Goal: Task Accomplishment & Management: Manage account settings

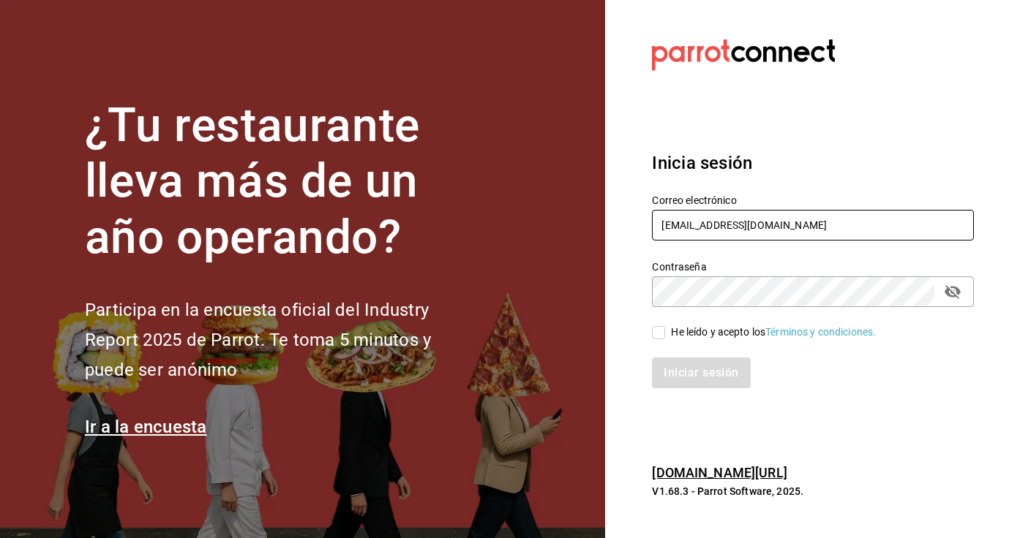
click at [729, 226] on input "[EMAIL_ADDRESS][DOMAIN_NAME]" at bounding box center [813, 225] width 322 height 31
type input "[EMAIL_ADDRESS][DOMAIN_NAME]"
click at [657, 335] on input "He leído y acepto los Términos y condiciones." at bounding box center [658, 332] width 13 height 13
checkbox input "true"
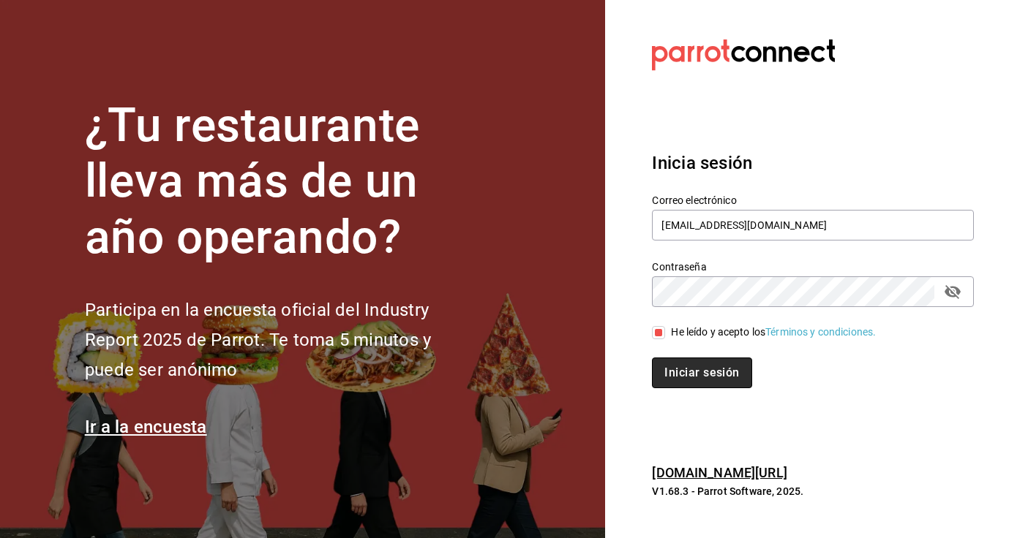
click at [682, 372] on button "Iniciar sesión" at bounding box center [701, 373] width 99 height 31
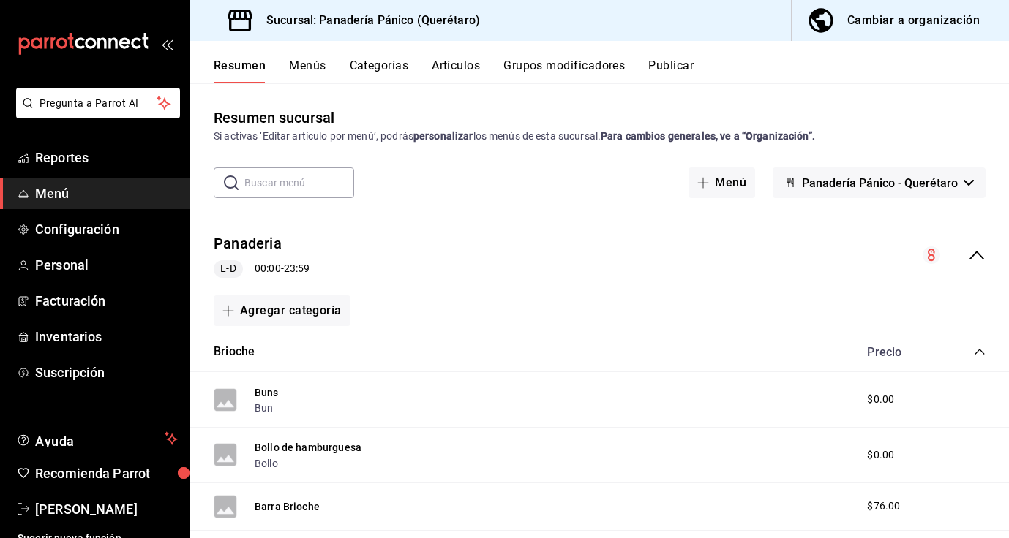
click at [59, 194] on span "Menú" at bounding box center [106, 194] width 143 height 20
click at [951, 8] on button "Cambiar a organización" at bounding box center [895, 20] width 206 height 41
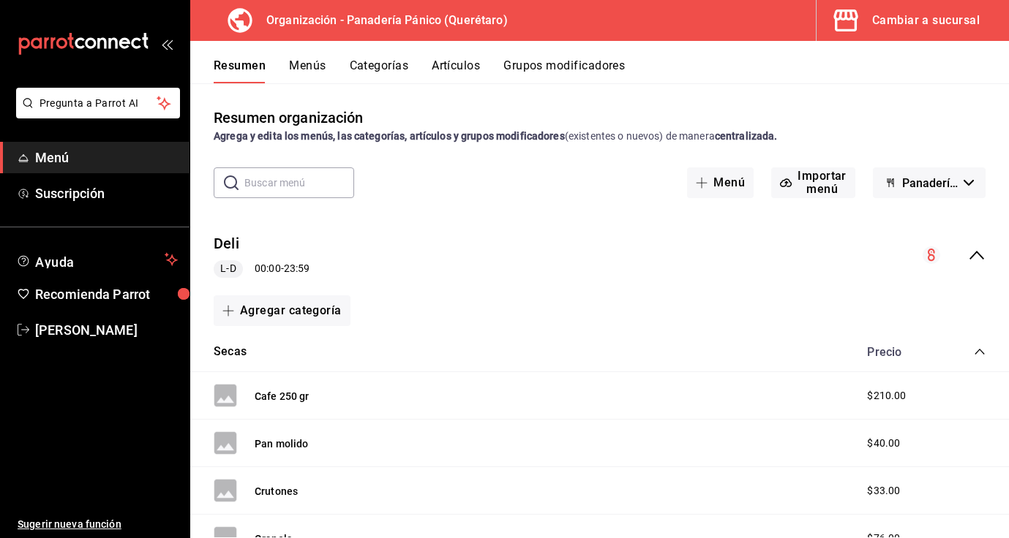
click at [462, 62] on button "Artículos" at bounding box center [456, 71] width 48 height 25
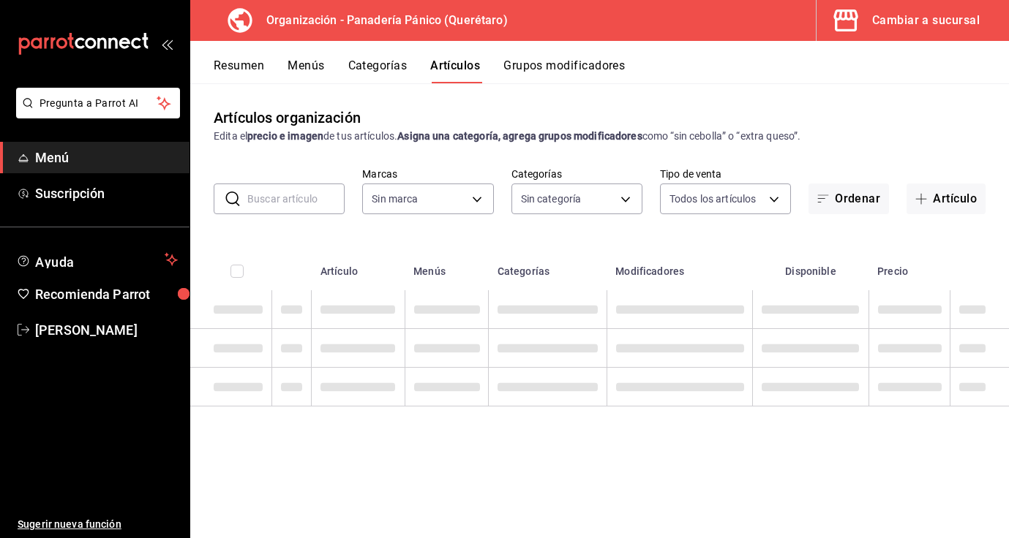
type input "6debe6ee-bf5d-4bda-9e69-4b8e64d53644"
type input "04f1ef54-7f6d-4ed2-b25c-064405ef49f2,33b71f97-9bf2-449a-ae5d-db1de0459546,c45ed…"
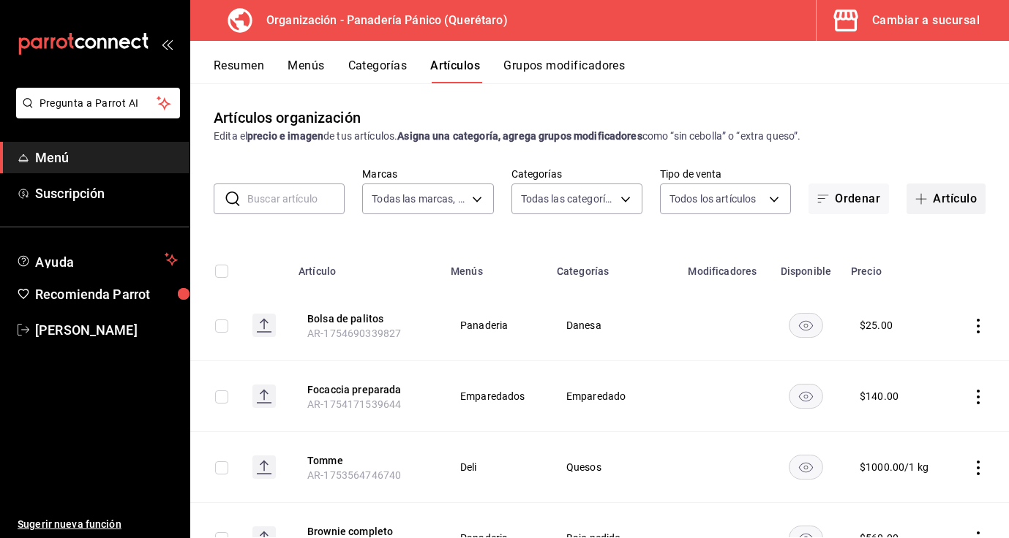
click at [965, 204] on button "Artículo" at bounding box center [945, 199] width 79 height 31
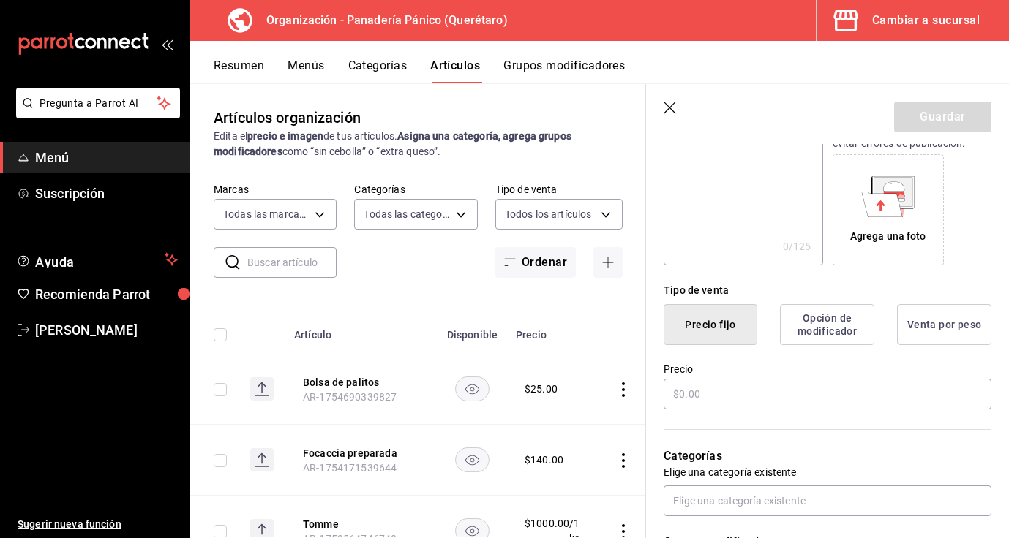
scroll to position [230, 0]
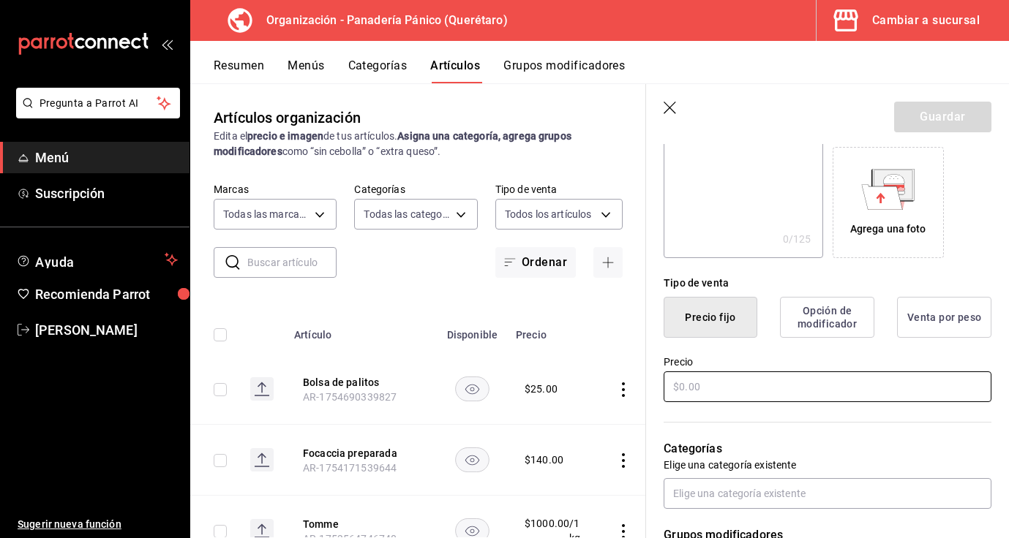
type input "Pinche remedio"
click at [759, 385] on input "text" at bounding box center [828, 387] width 328 height 31
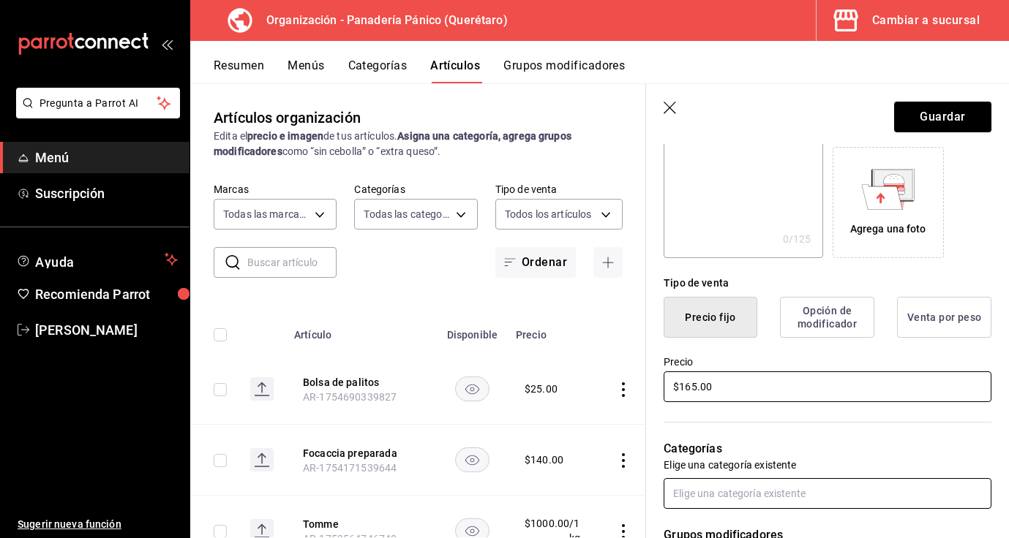
type input "$165.00"
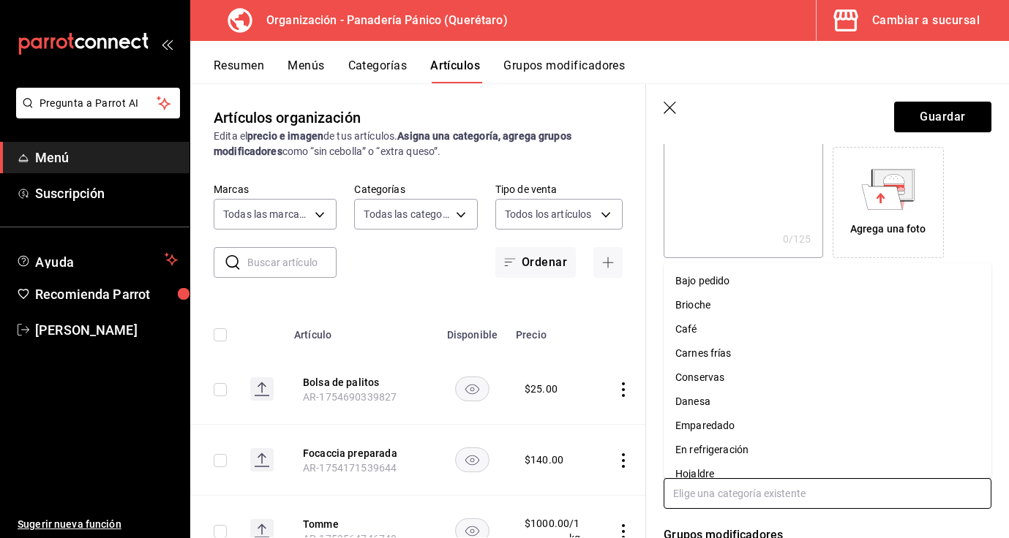
click at [838, 500] on input "text" at bounding box center [828, 493] width 328 height 31
click at [741, 359] on li "En refrigeración" at bounding box center [828, 357] width 328 height 24
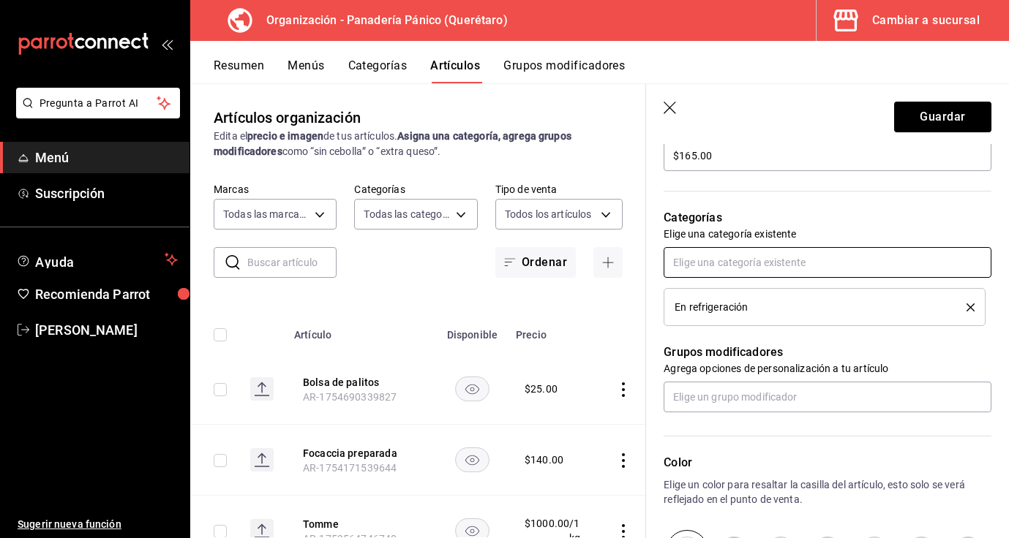
scroll to position [464, 0]
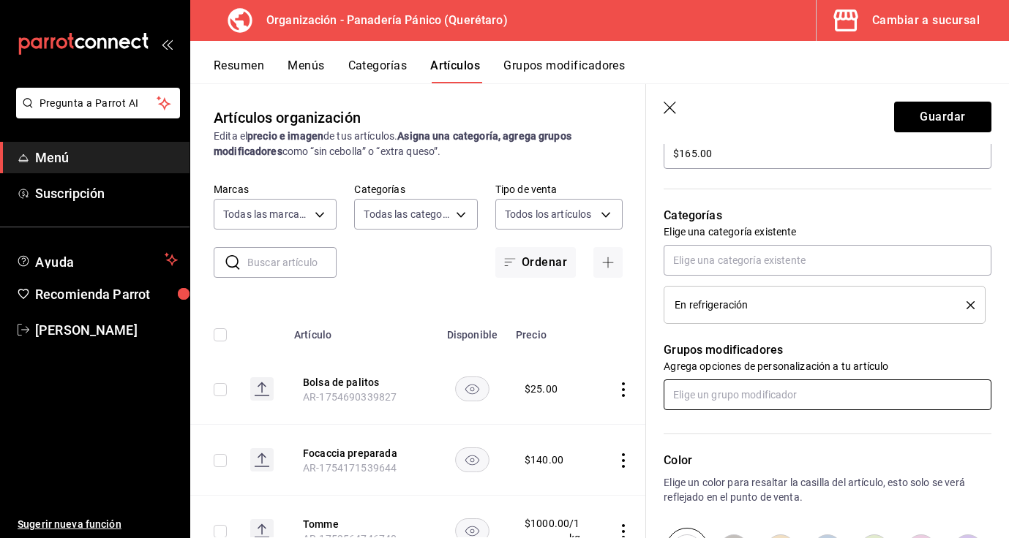
click at [807, 391] on input "text" at bounding box center [828, 395] width 328 height 31
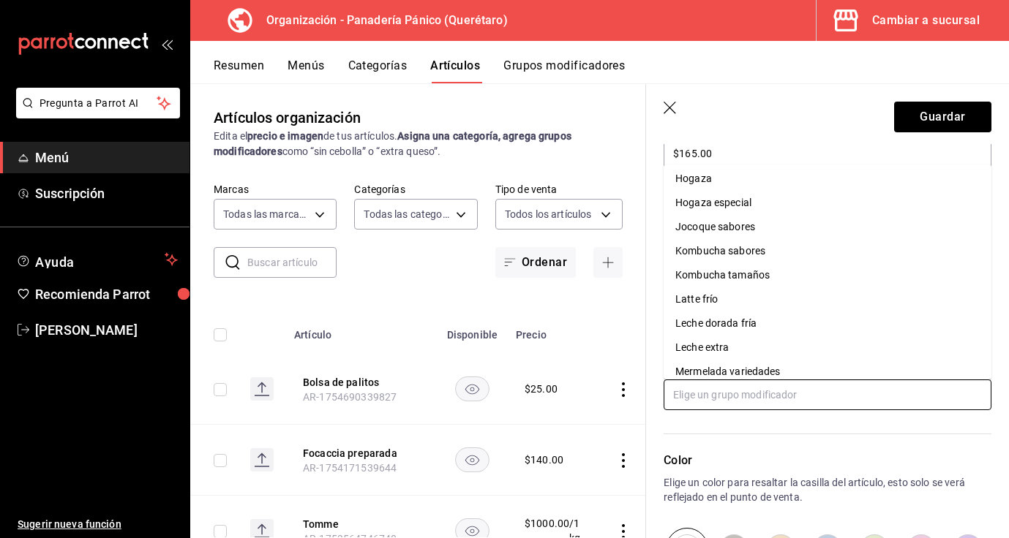
scroll to position [424, 0]
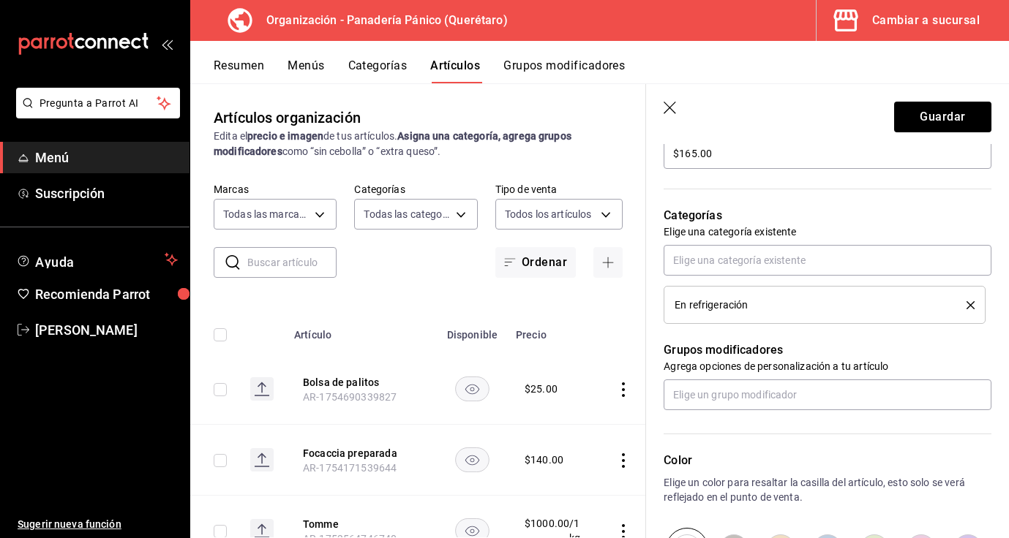
click at [785, 432] on div "Color Elige un color para resaltar la casilla del artículo, esto solo se verá r…" at bounding box center [818, 490] width 345 height 160
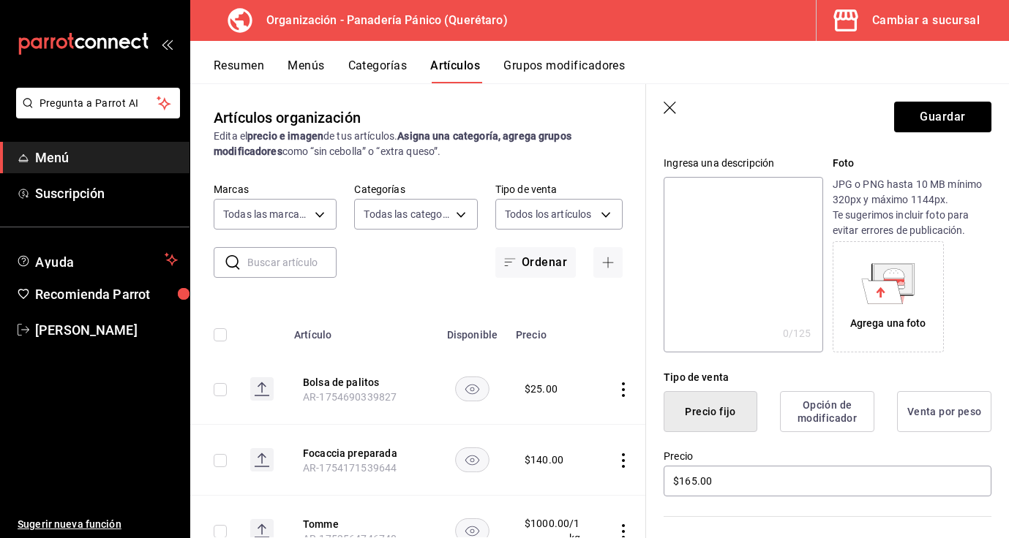
scroll to position [0, 0]
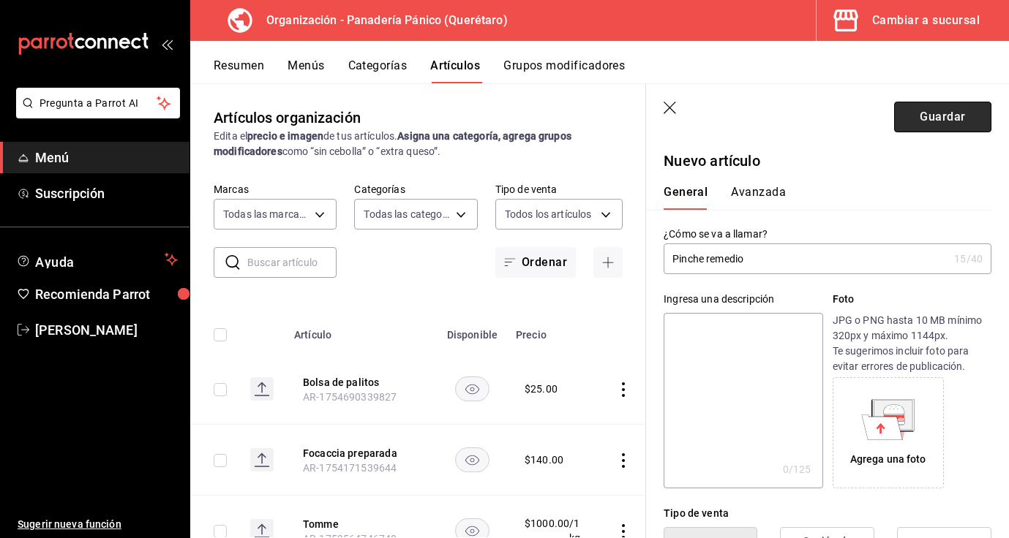
click at [938, 119] on button "Guardar" at bounding box center [942, 117] width 97 height 31
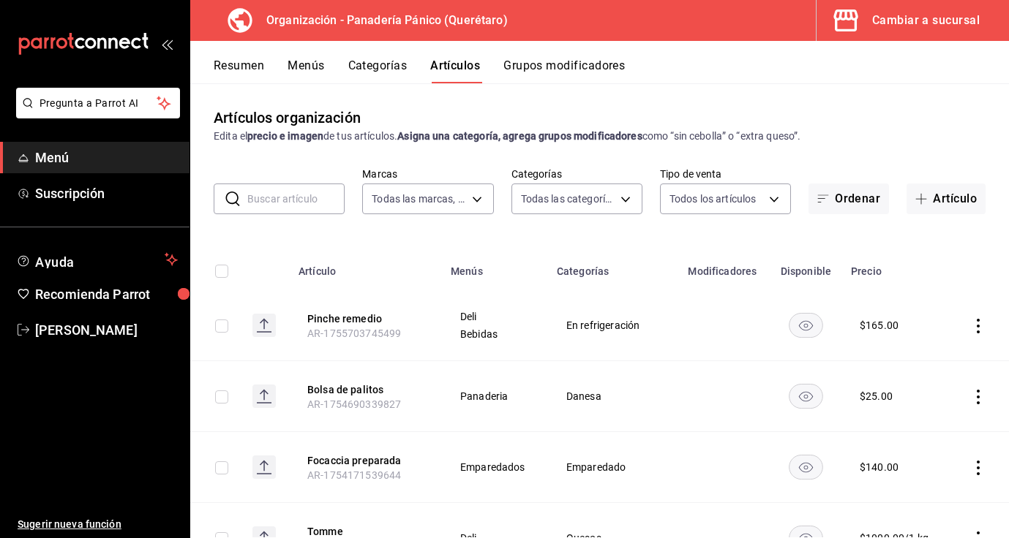
click at [298, 69] on button "Menús" at bounding box center [306, 71] width 37 height 25
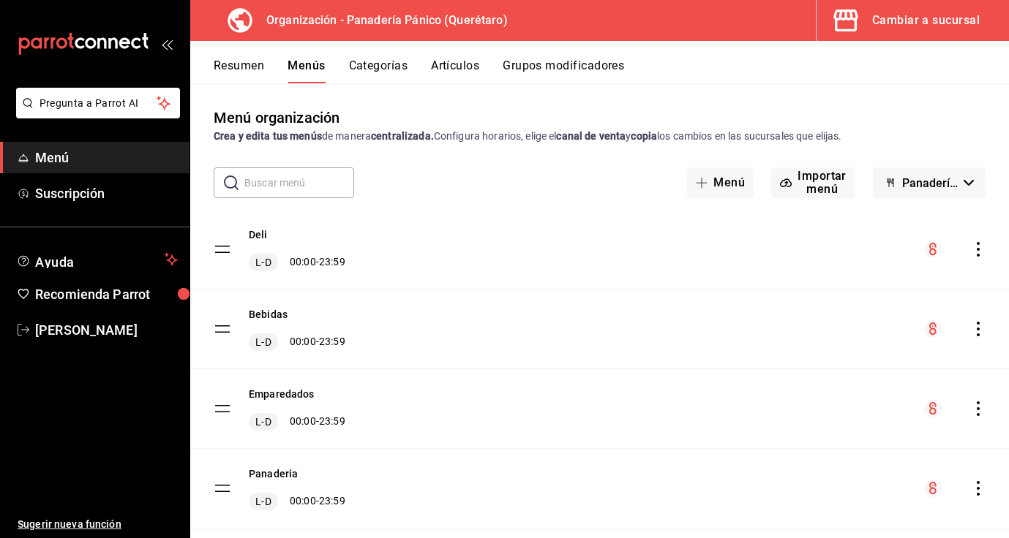
scroll to position [32, 0]
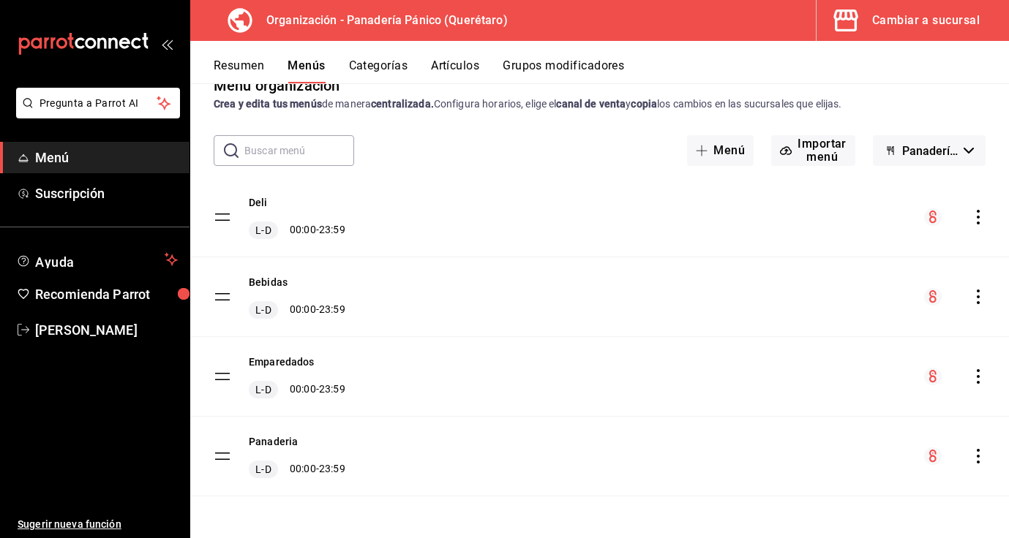
click at [975, 293] on icon "actions" at bounding box center [978, 297] width 15 height 15
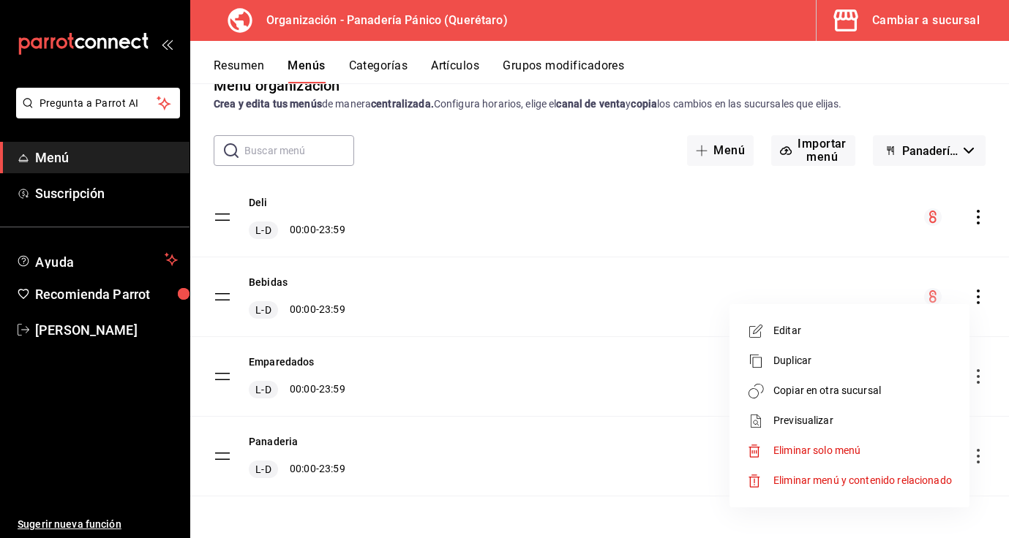
click at [800, 399] on li "Copiar en otra sucursal" at bounding box center [849, 391] width 228 height 30
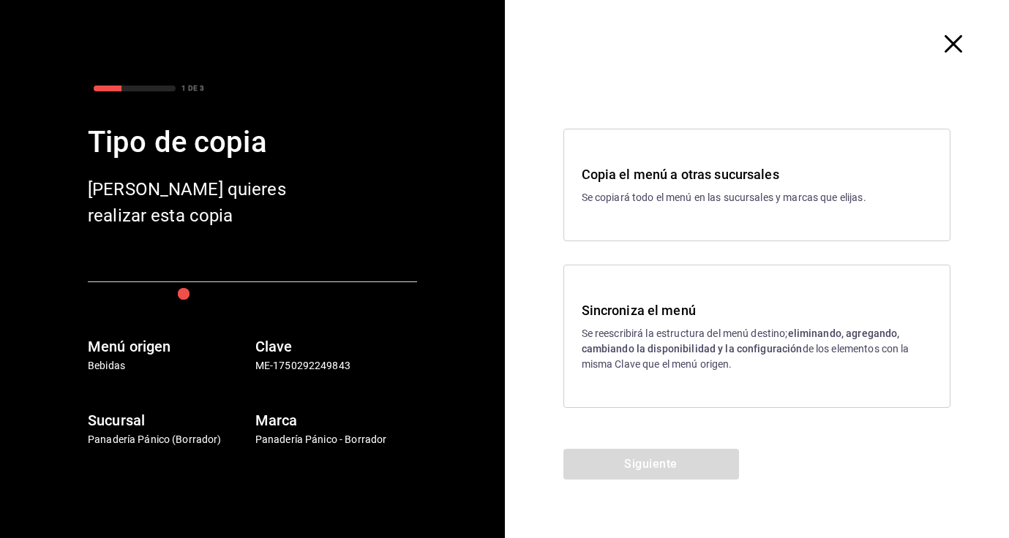
click at [621, 321] on div "Sincroniza el menú Se reescribirá la estructura del menú destino; eliminando, a…" at bounding box center [757, 337] width 351 height 72
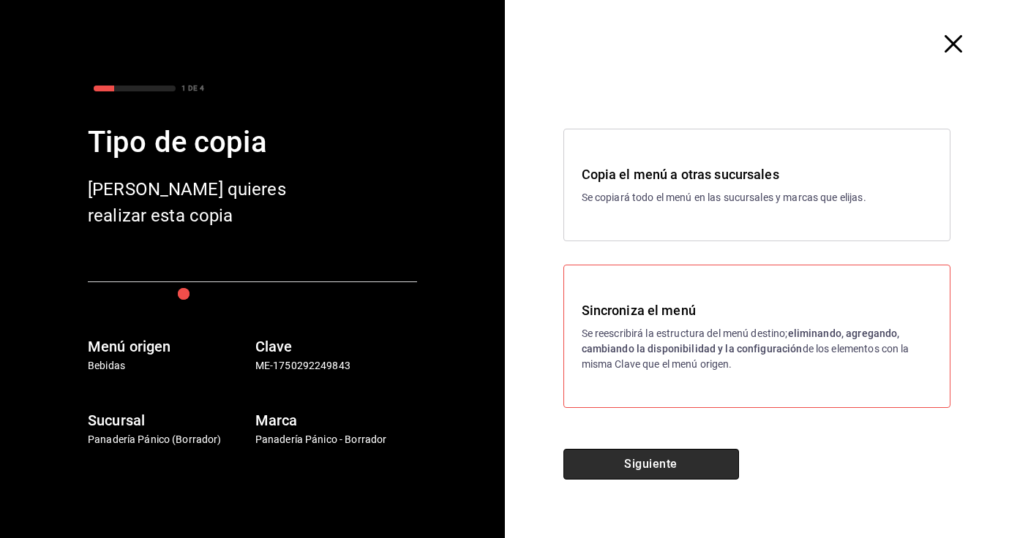
click at [626, 453] on button "Siguiente" at bounding box center [651, 464] width 176 height 31
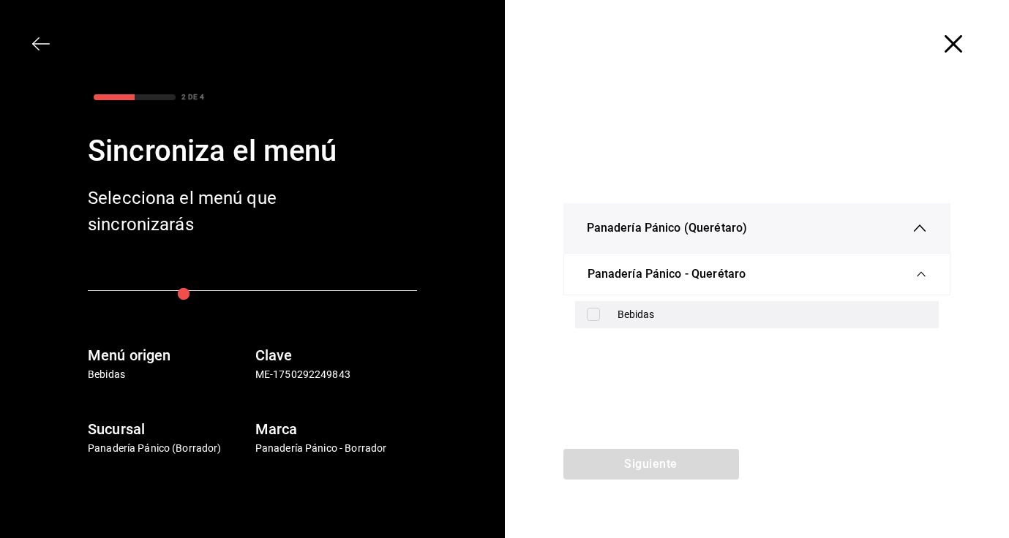
click at [637, 309] on div "Bebidas" at bounding box center [772, 314] width 310 height 15
checkbox input "true"
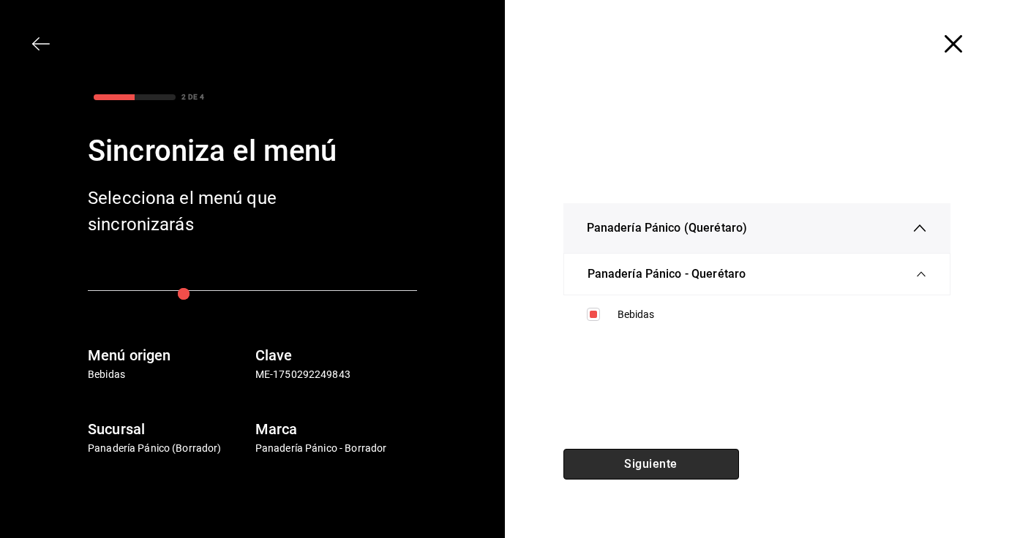
click at [636, 457] on button "Siguiente" at bounding box center [651, 464] width 176 height 31
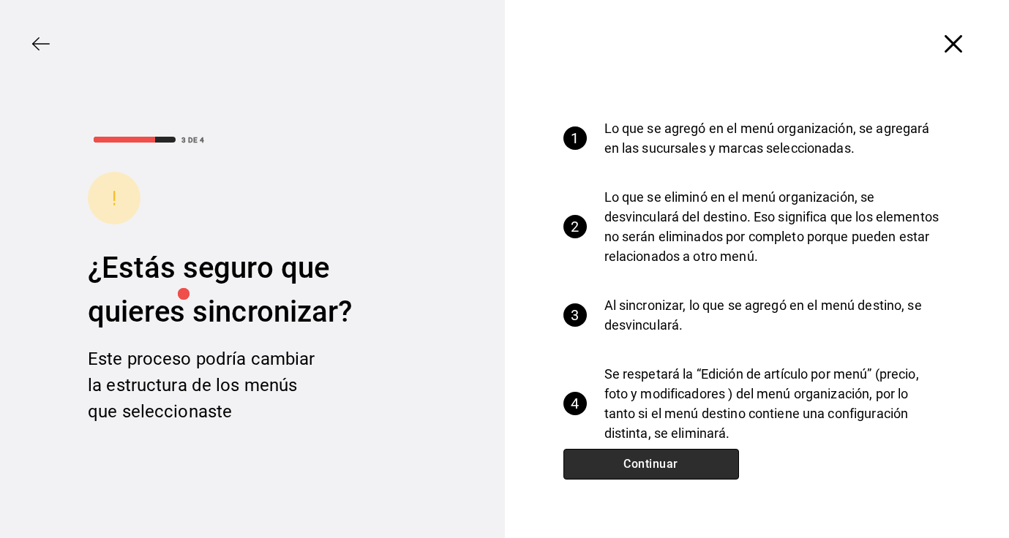
click at [636, 457] on button "Continuar" at bounding box center [651, 464] width 176 height 31
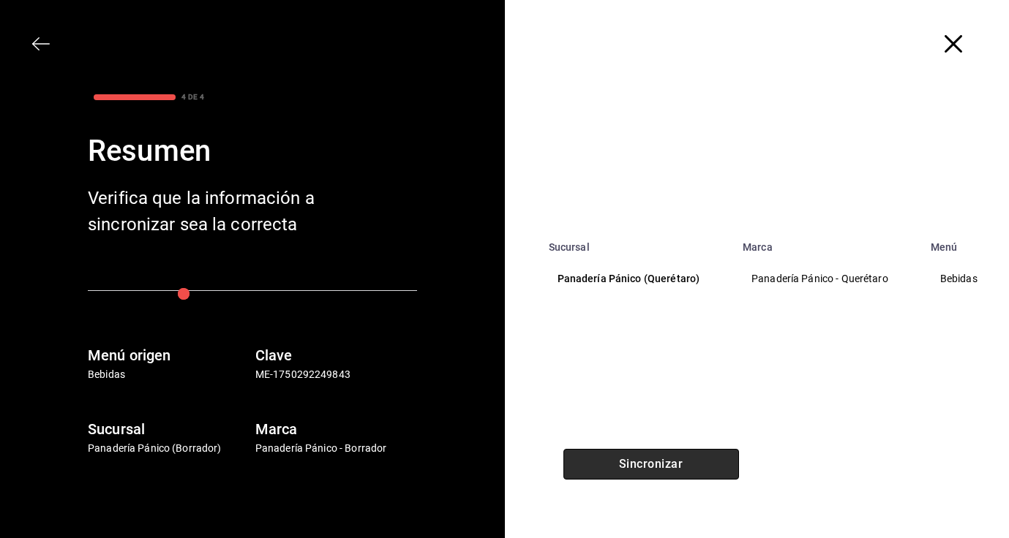
click at [636, 457] on button "Sincronizar" at bounding box center [651, 464] width 176 height 31
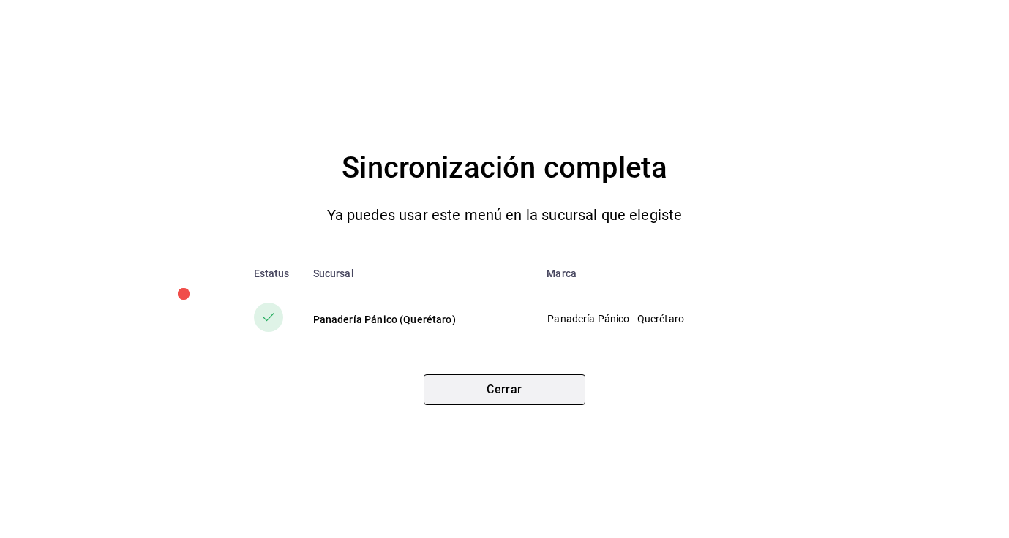
click at [525, 391] on button "Cerrar" at bounding box center [505, 390] width 162 height 31
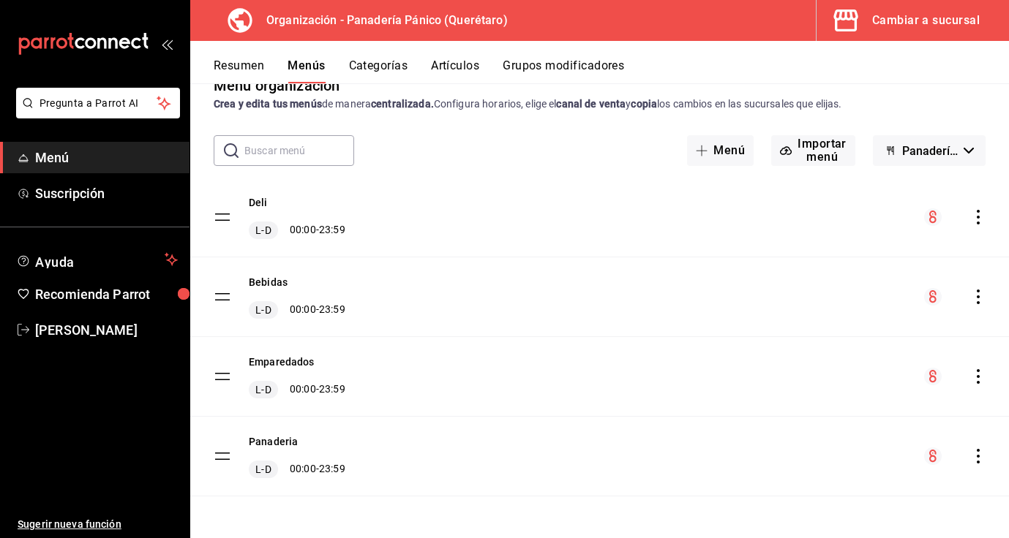
click at [909, 5] on button "Cambiar a sucursal" at bounding box center [906, 20] width 181 height 41
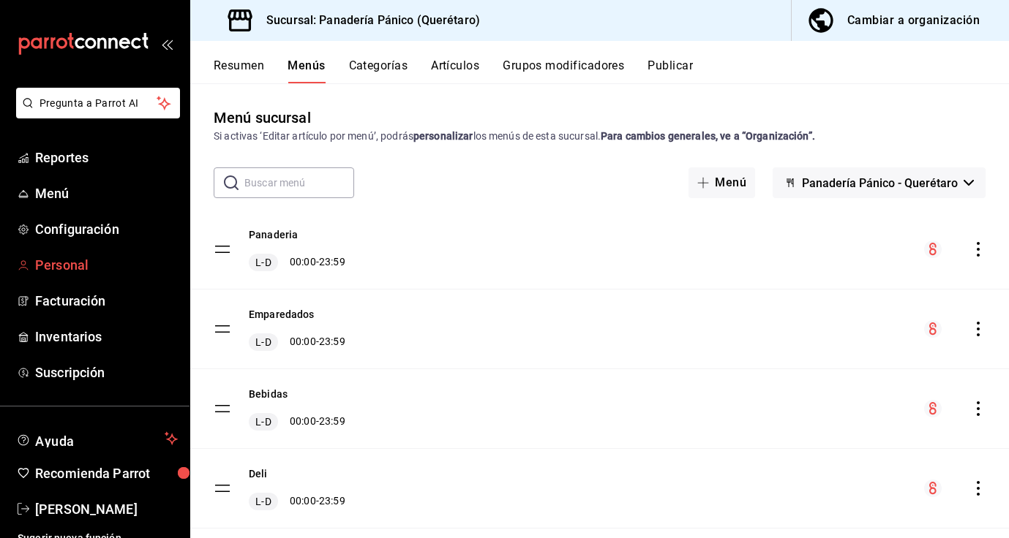
click at [57, 260] on span "Personal" at bounding box center [106, 265] width 143 height 20
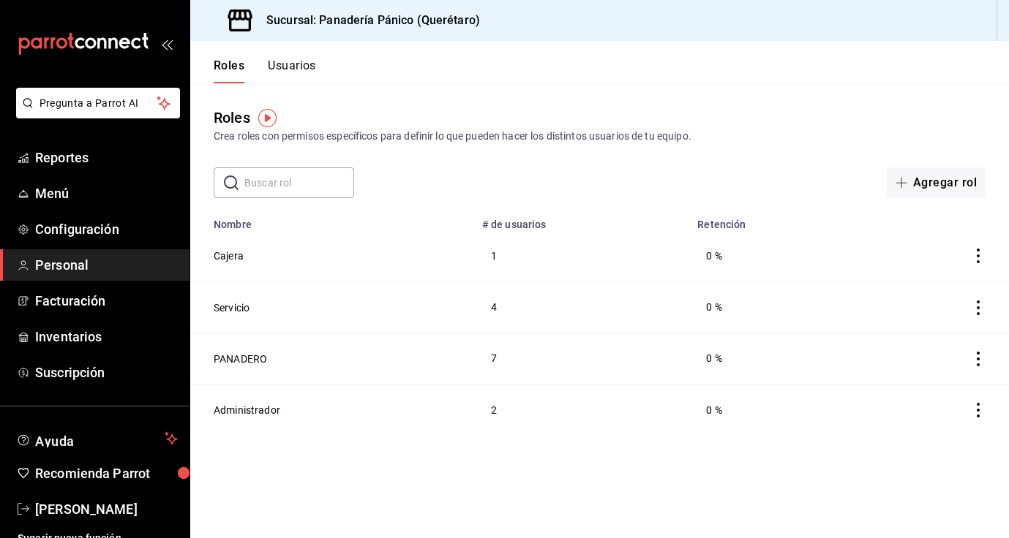
click at [304, 67] on button "Usuarios" at bounding box center [292, 71] width 48 height 25
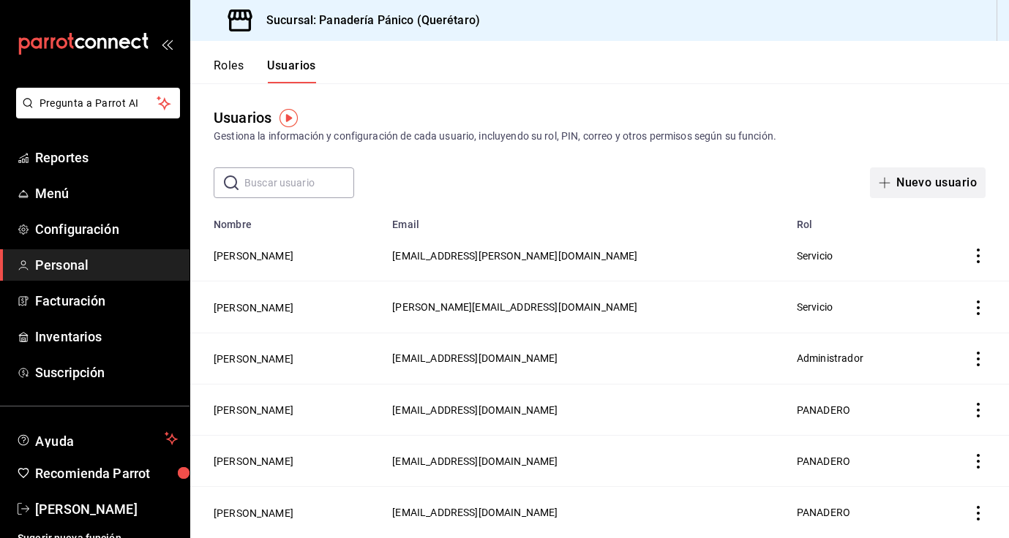
click at [942, 184] on button "Nuevo usuario" at bounding box center [928, 183] width 116 height 31
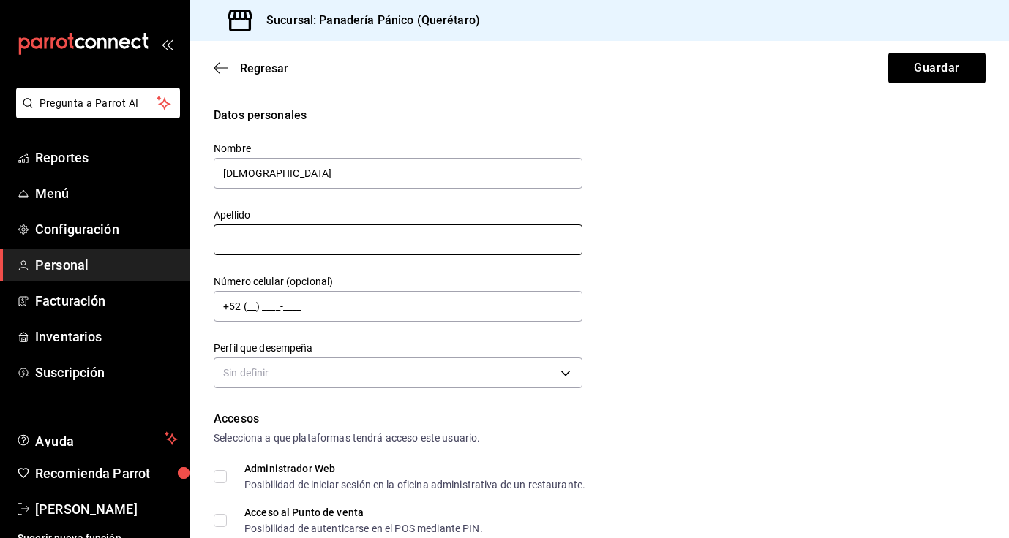
type input "Jesus"
click at [494, 249] on input "text" at bounding box center [398, 240] width 369 height 31
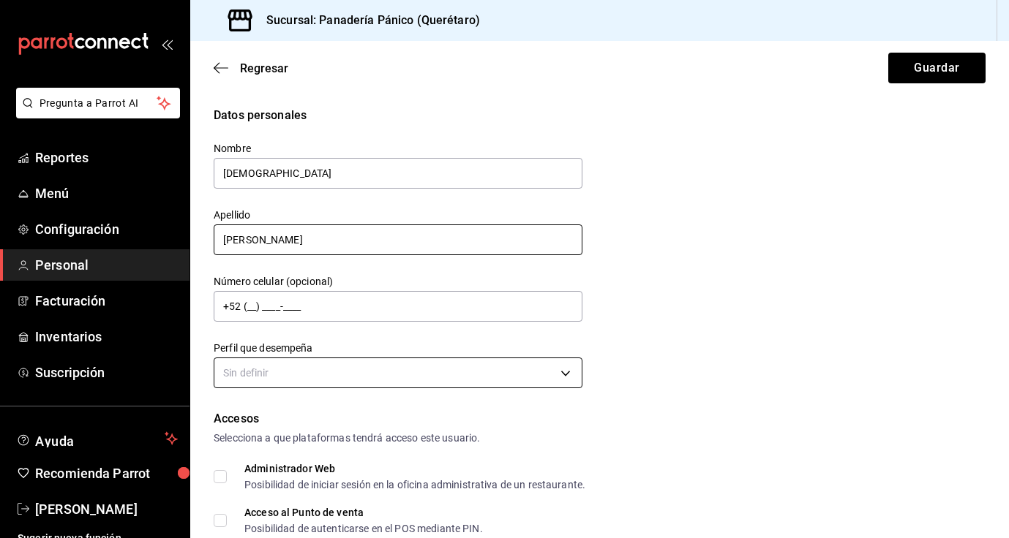
type input "Monroy"
click at [457, 380] on body "Pregunta a Parrot AI Reportes Menú Configuración Personal Facturación Inventari…" at bounding box center [504, 269] width 1009 height 538
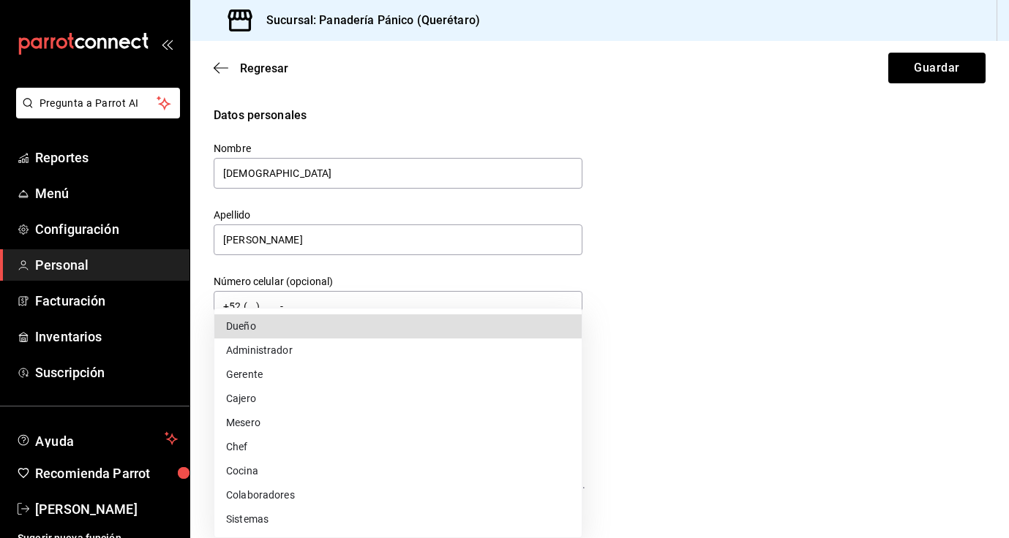
click at [438, 404] on li "Cajero" at bounding box center [397, 399] width 367 height 24
type input "CASHIER"
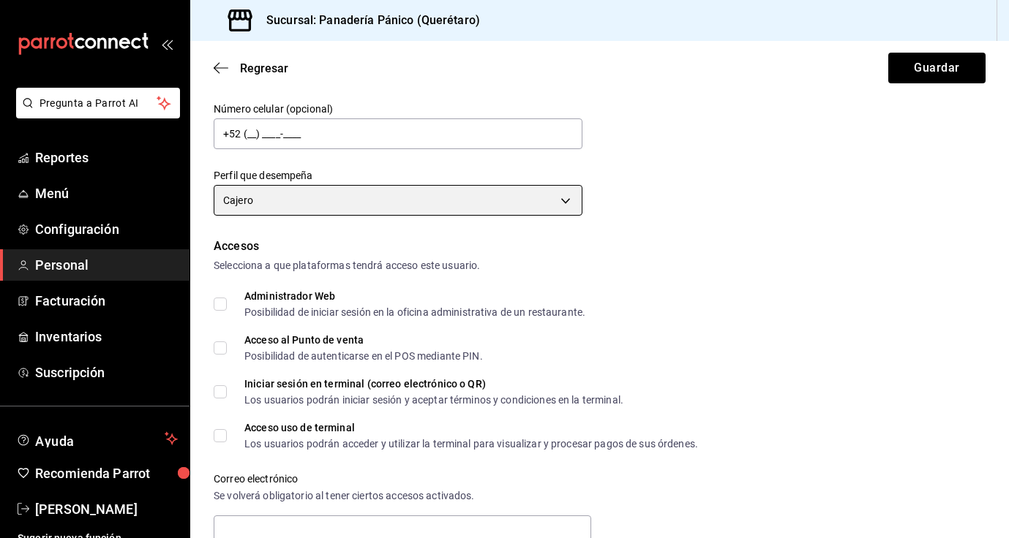
scroll to position [201, 0]
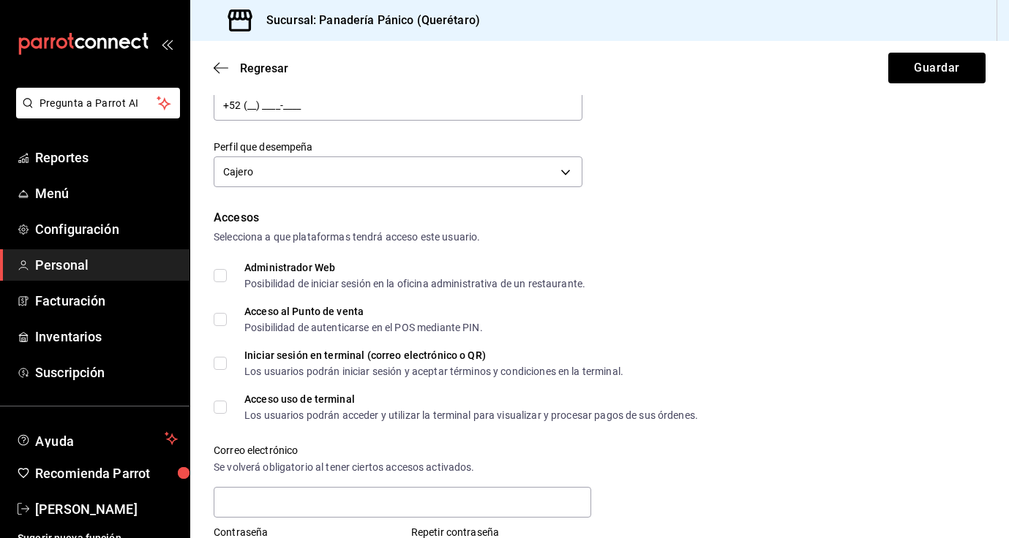
click at [222, 320] on input "Acceso al Punto de venta Posibilidad de autenticarse en el POS mediante PIN." at bounding box center [220, 319] width 13 height 13
checkbox input "true"
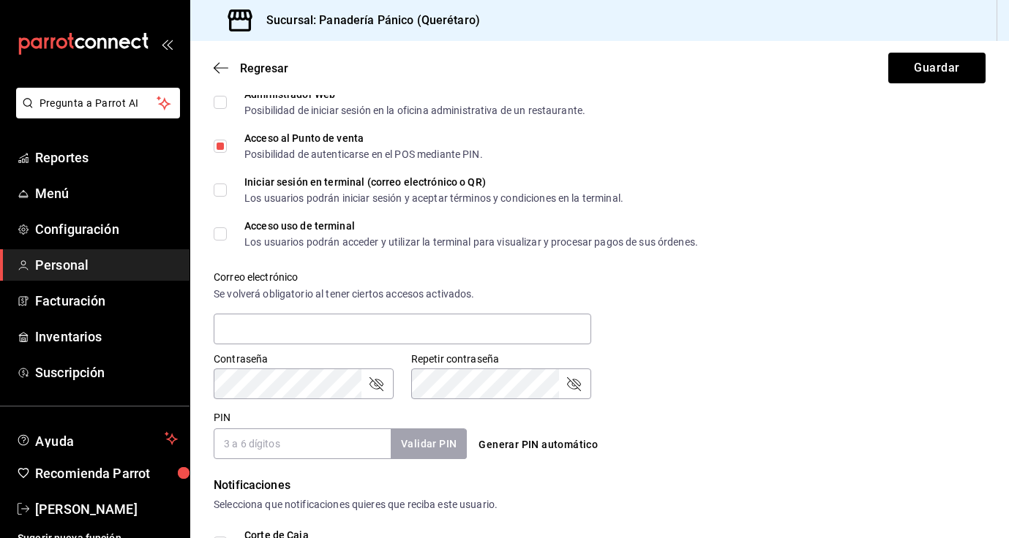
scroll to position [378, 0]
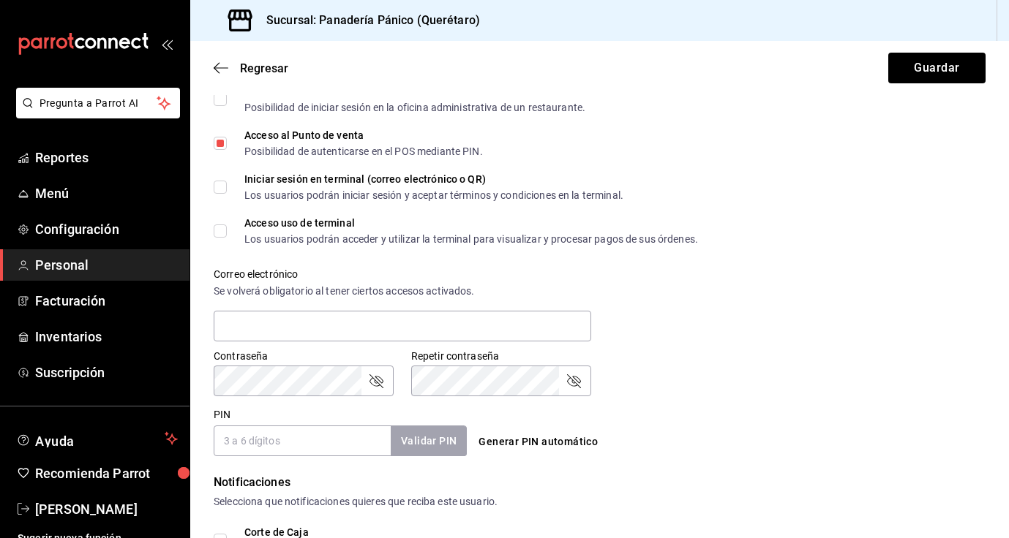
click at [378, 380] on icon "passwordField" at bounding box center [376, 382] width 14 height 14
click at [579, 378] on icon "passwordField" at bounding box center [574, 381] width 18 height 18
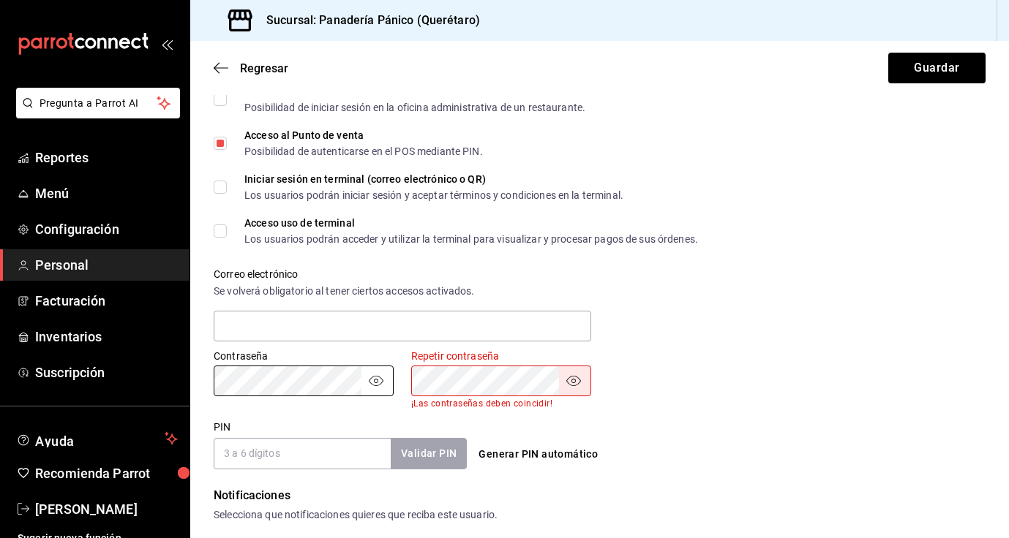
click at [198, 383] on div "Contraseña Contraseña" at bounding box center [295, 370] width 198 height 77
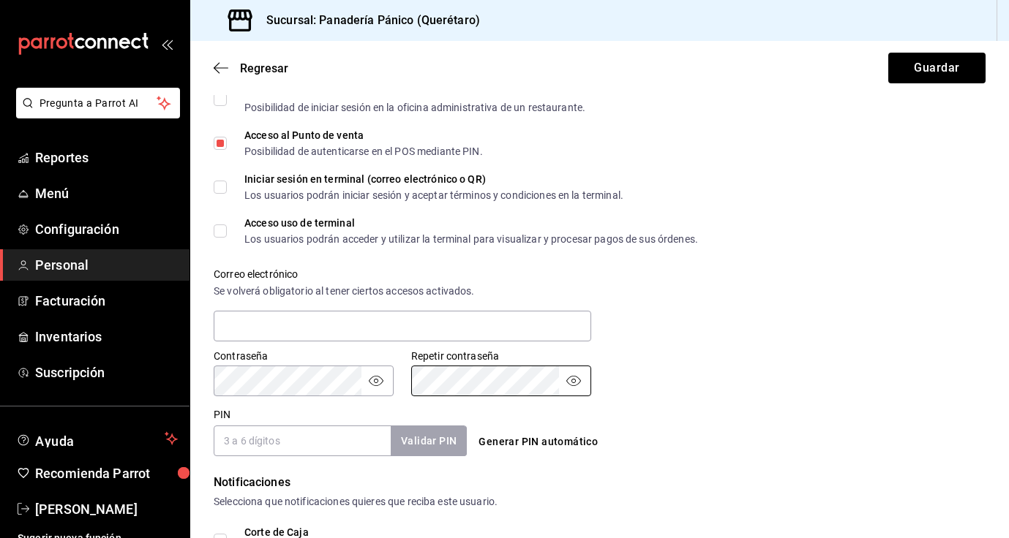
click at [306, 447] on input "PIN" at bounding box center [302, 441] width 177 height 31
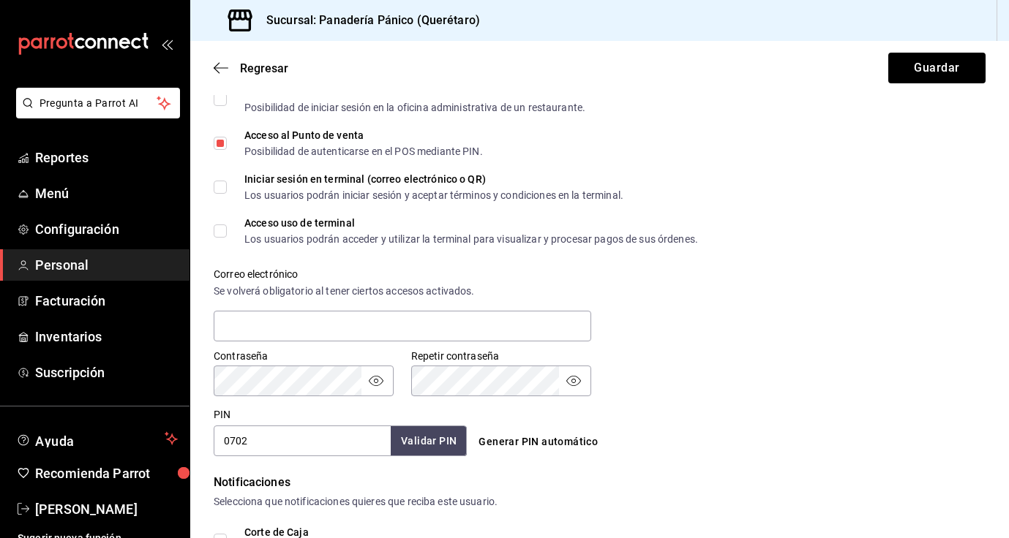
type input "0702"
click at [442, 442] on button "Validar PIN" at bounding box center [428, 441] width 78 height 31
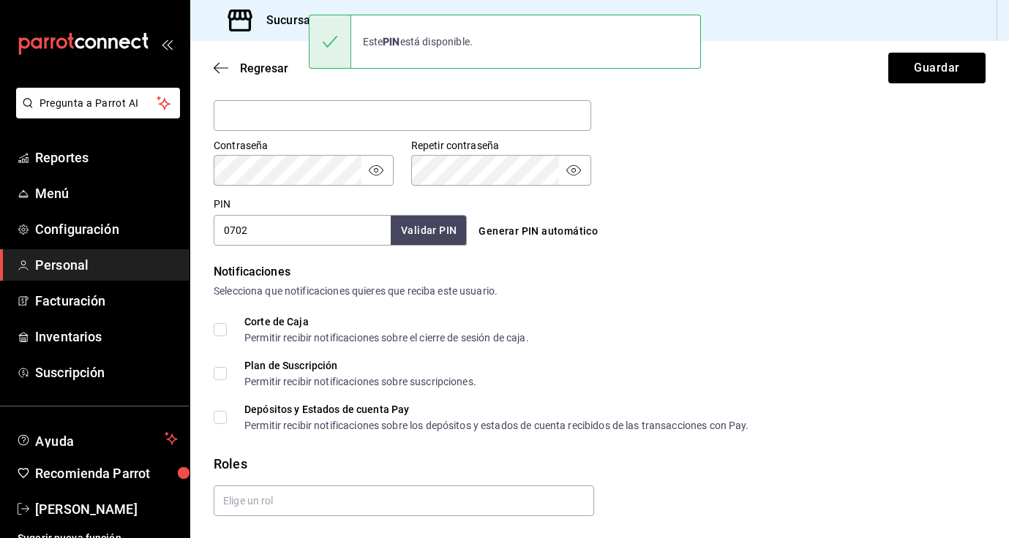
scroll to position [631, 0]
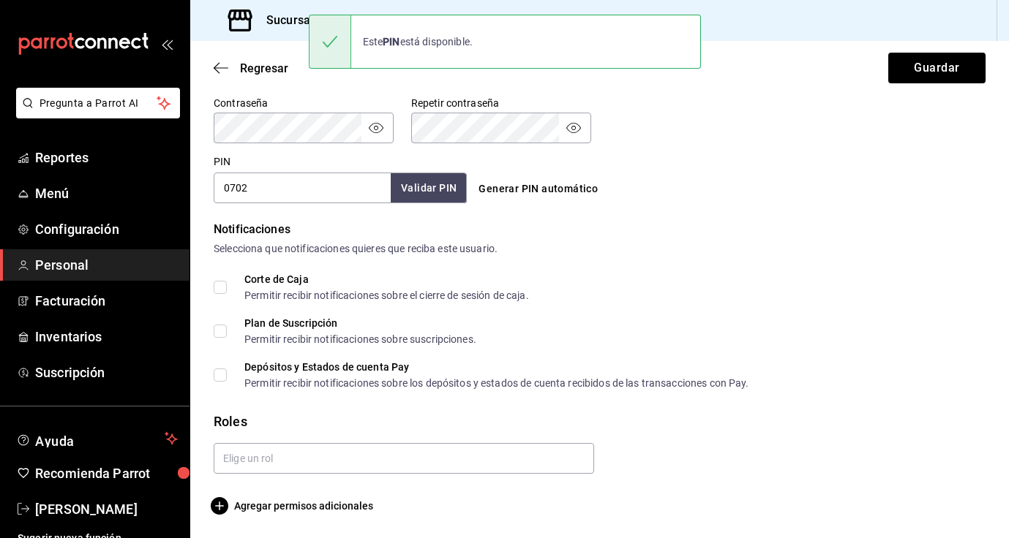
click at [225, 287] on input "Corte de Caja Permitir recibir notificaciones sobre el cierre de sesión de caja." at bounding box center [220, 287] width 13 height 13
checkbox input "true"
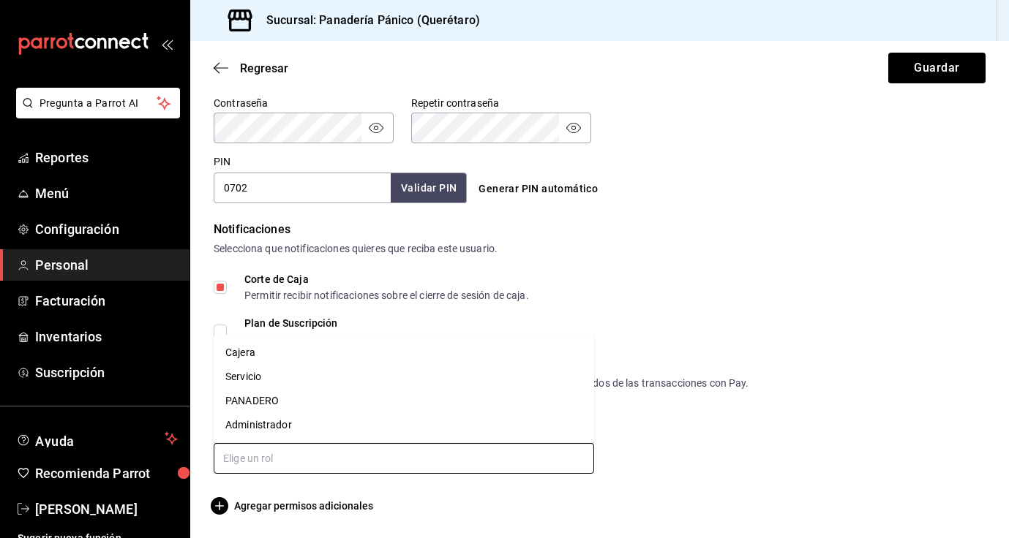
click at [367, 466] on input "text" at bounding box center [404, 458] width 380 height 31
click at [316, 377] on li "Servicio" at bounding box center [404, 377] width 380 height 24
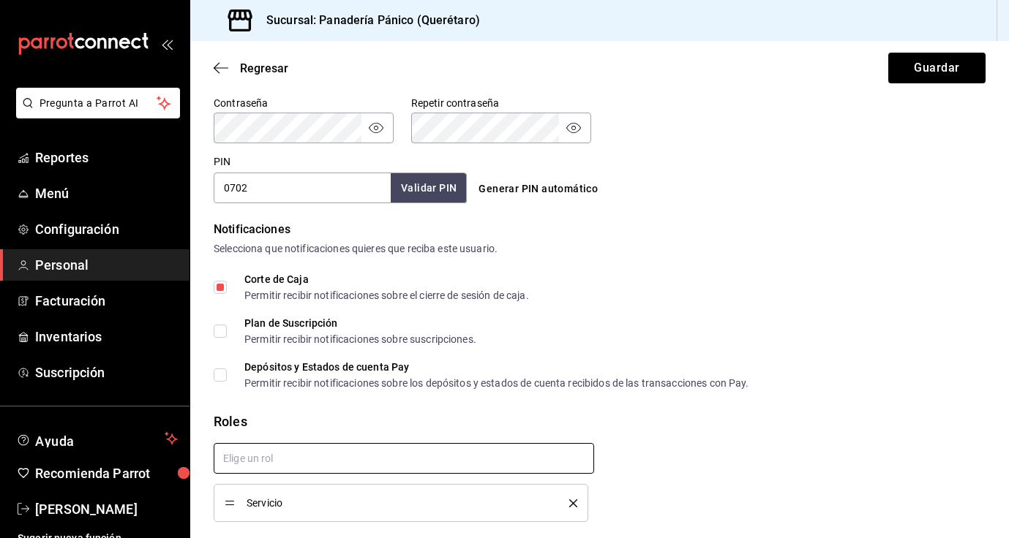
checkbox input "true"
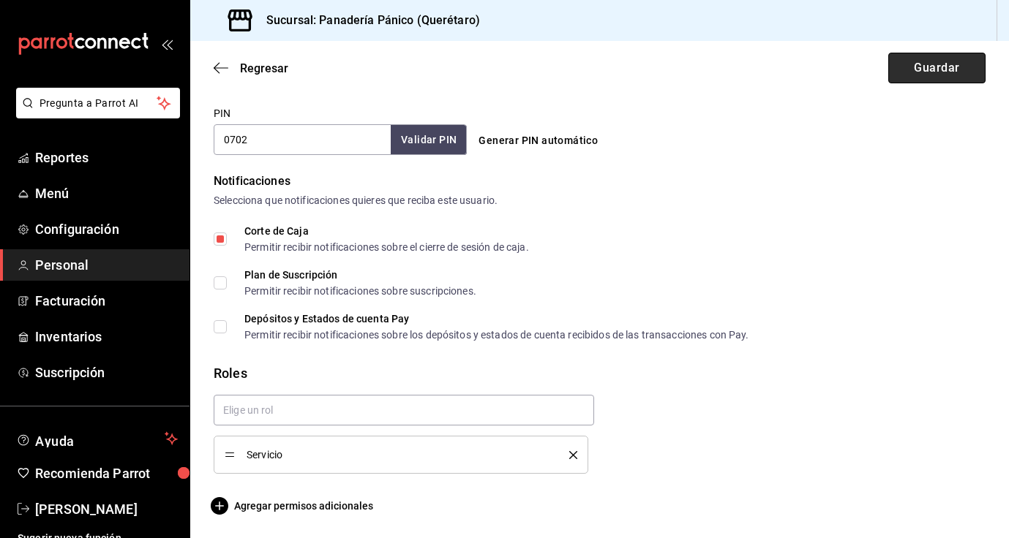
click at [901, 67] on button "Guardar" at bounding box center [936, 68] width 97 height 31
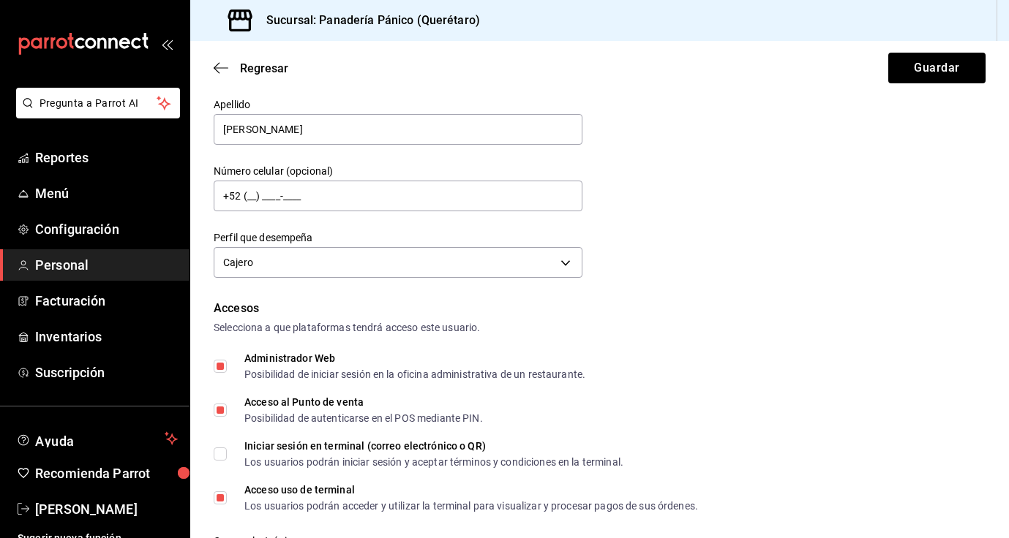
scroll to position [135, 0]
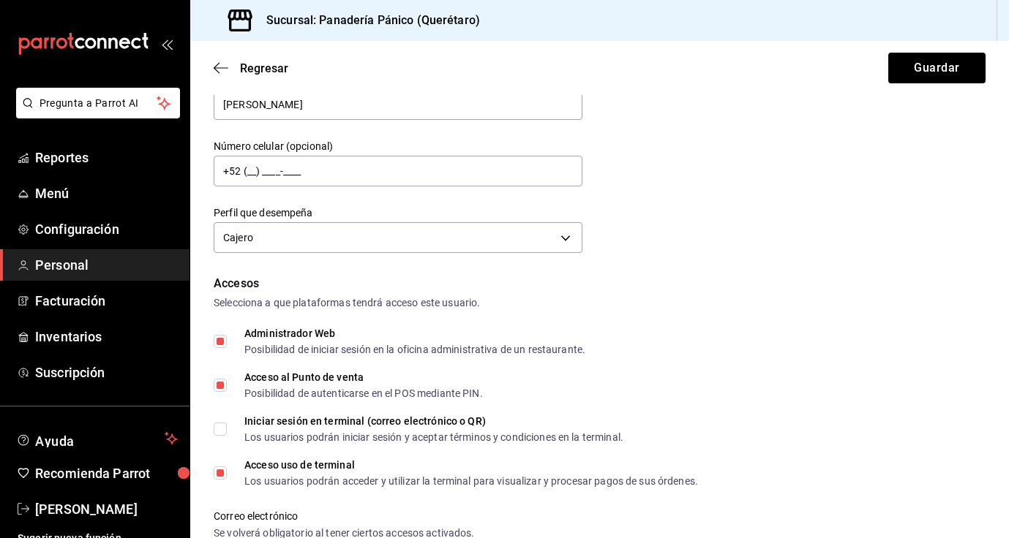
type input "jamg@gmail.com"
click at [219, 342] on input "Administrador Web Posibilidad de iniciar sesión en la oficina administrativa de…" at bounding box center [220, 341] width 13 height 13
checkbox input "false"
click at [218, 476] on input "Acceso uso de terminal Los usuarios podrán acceder y utilizar la terminal para …" at bounding box center [220, 473] width 13 height 13
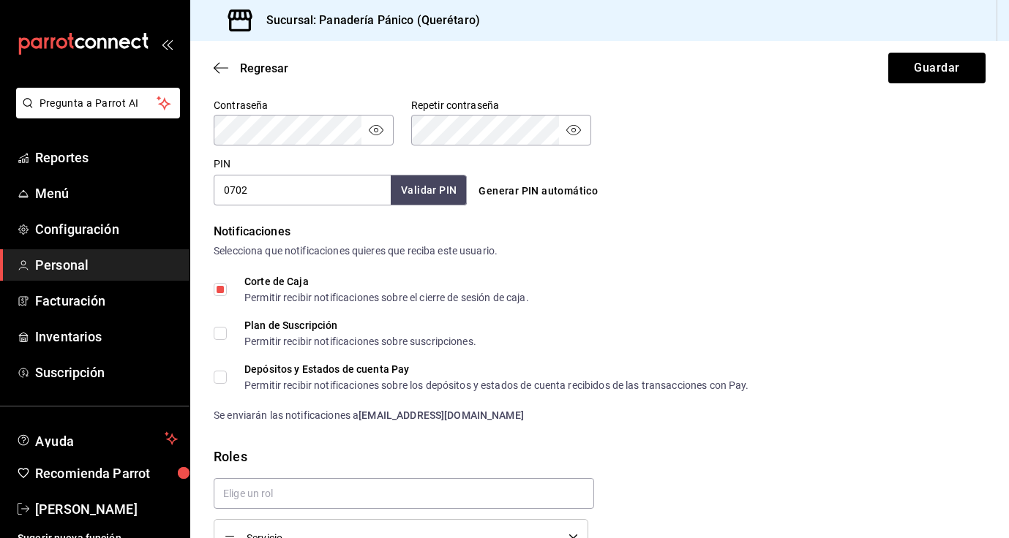
scroll to position [712, 0]
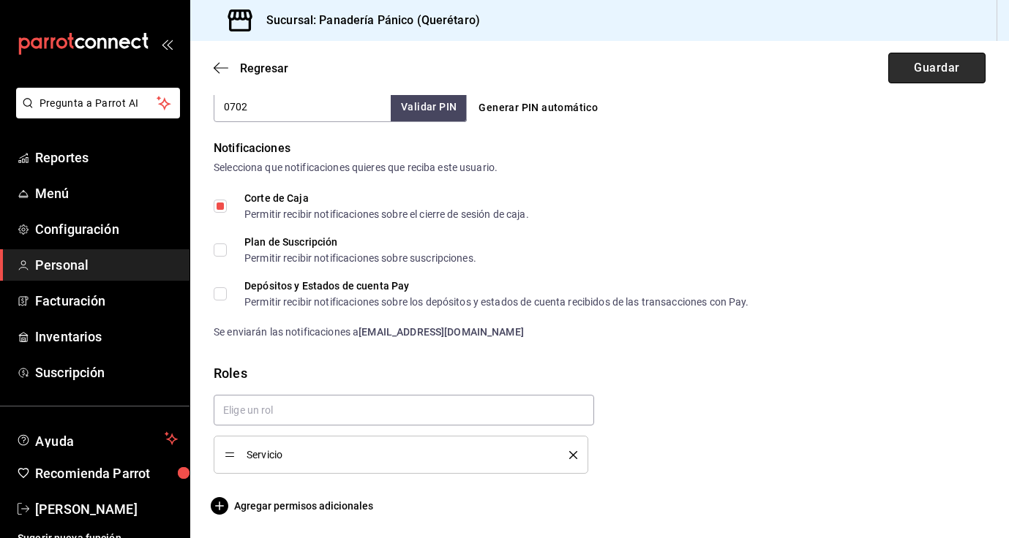
click at [947, 65] on button "Guardar" at bounding box center [936, 68] width 97 height 31
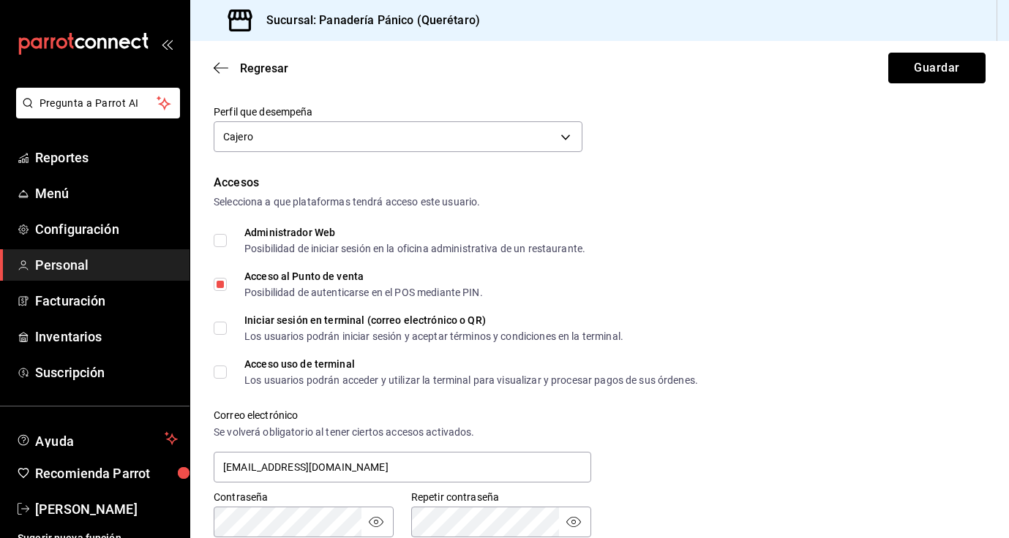
scroll to position [246, 0]
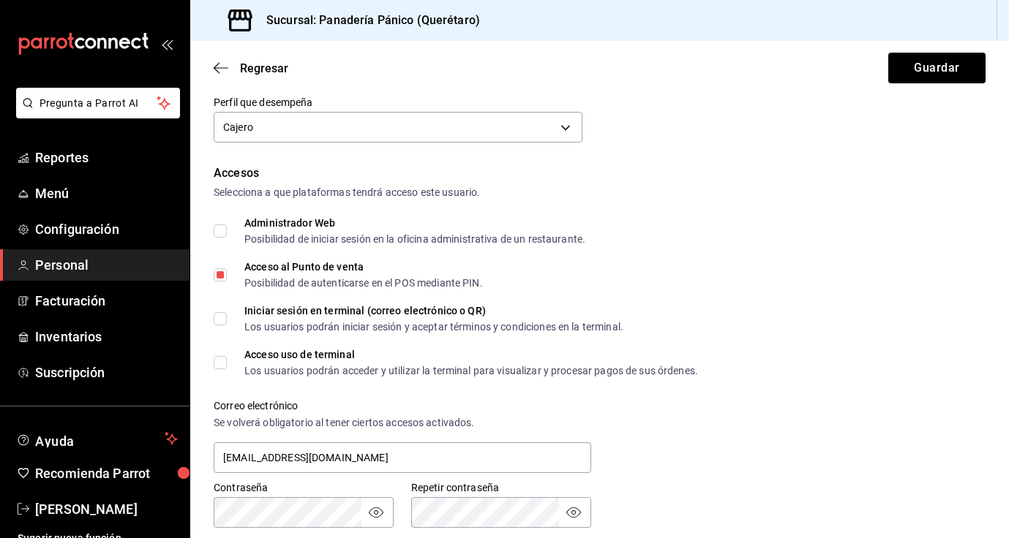
click at [222, 365] on input "Acceso uso de terminal Los usuarios podrán acceder y utilizar la terminal para …" at bounding box center [220, 362] width 13 height 13
checkbox input "true"
click at [962, 61] on button "Guardar" at bounding box center [936, 68] width 97 height 31
click at [221, 325] on input "Iniciar sesión en terminal (correo electrónico o QR) Los usuarios podrán inicia…" at bounding box center [220, 318] width 13 height 13
checkbox input "true"
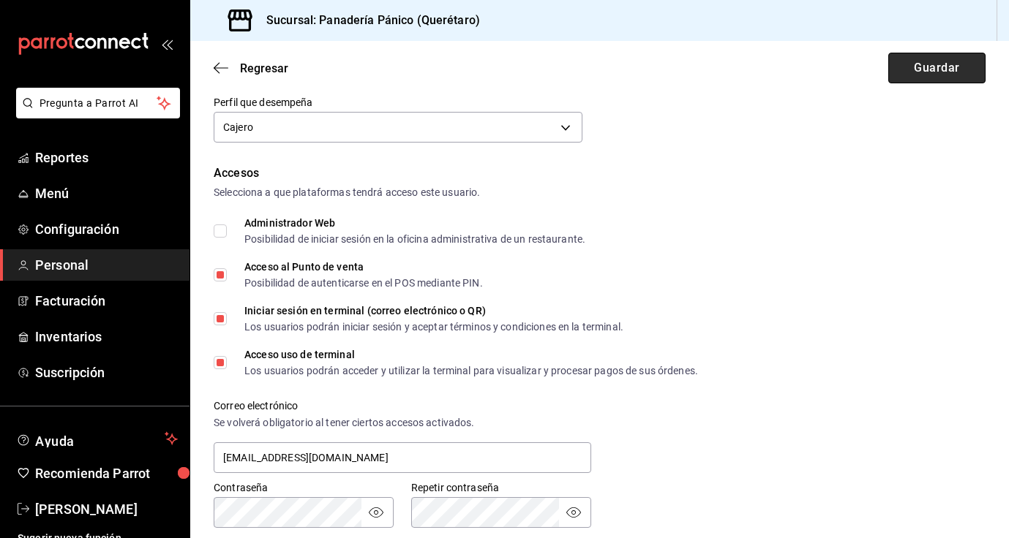
click at [953, 65] on button "Guardar" at bounding box center [936, 68] width 97 height 31
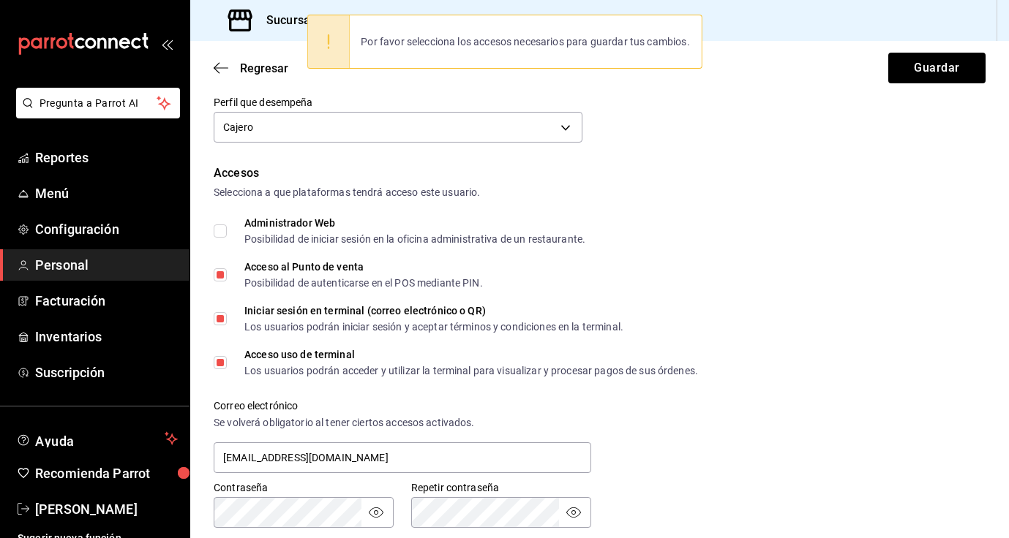
click at [219, 229] on input "Administrador Web Posibilidad de iniciar sesión en la oficina administrativa de…" at bounding box center [220, 231] width 13 height 13
checkbox input "true"
click at [945, 61] on button "Guardar" at bounding box center [936, 68] width 97 height 31
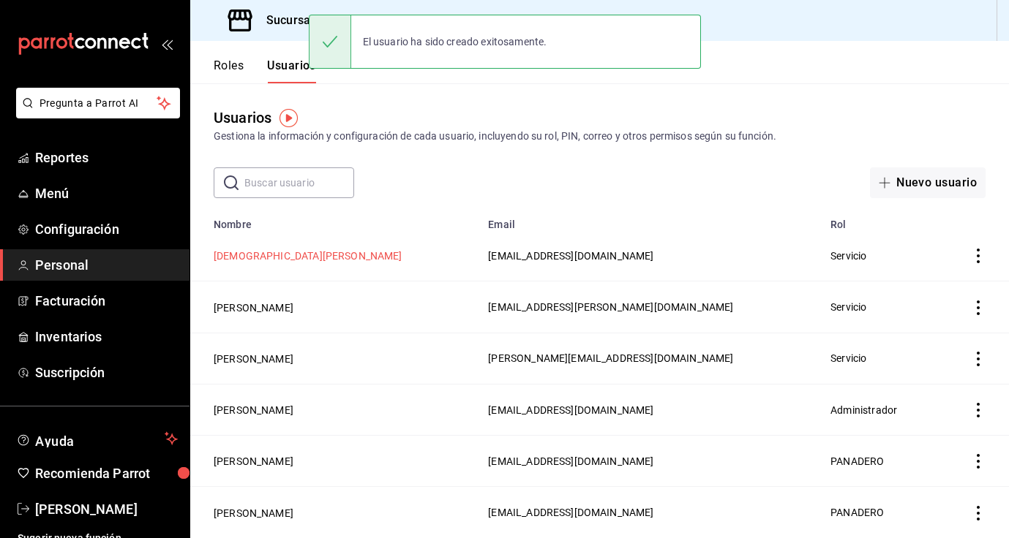
click at [253, 252] on button "Jesus Monroy" at bounding box center [308, 256] width 189 height 15
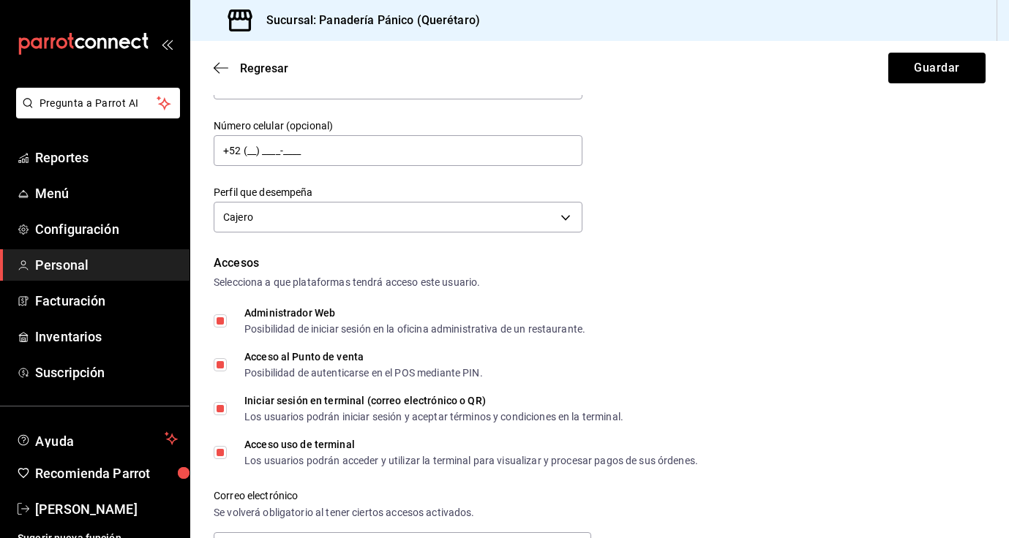
scroll to position [168, 0]
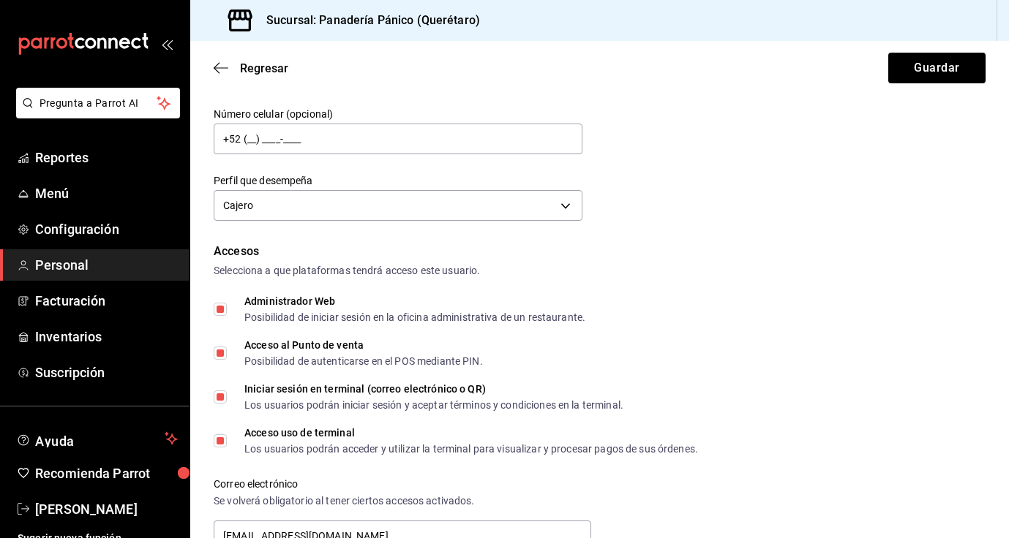
click at [222, 304] on input "Administrador Web Posibilidad de iniciar sesión en la oficina administrativa de…" at bounding box center [220, 309] width 13 height 13
checkbox input "false"
click at [217, 401] on input "Iniciar sesión en terminal (correo electrónico o QR) Los usuarios podrán inicia…" at bounding box center [220, 397] width 13 height 13
click at [934, 74] on button "Guardar" at bounding box center [936, 68] width 97 height 31
checkbox input "true"
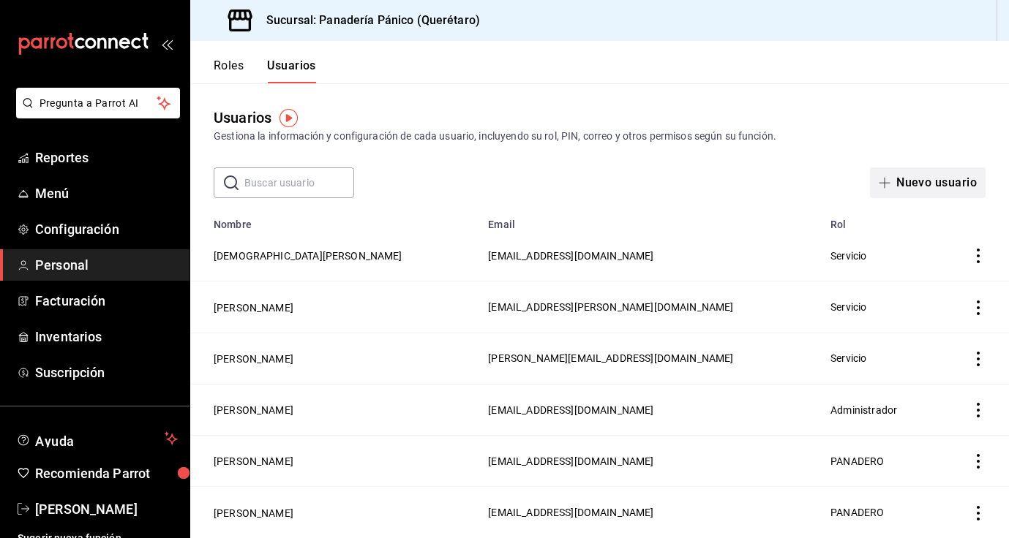
click at [958, 176] on button "Nuevo usuario" at bounding box center [928, 183] width 116 height 31
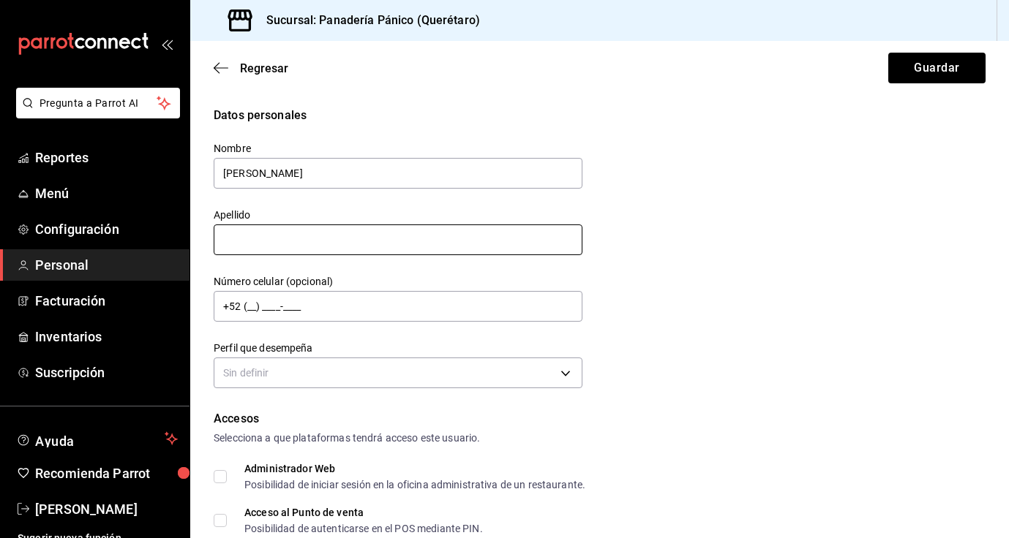
type input "David"
click at [506, 250] on input "text" at bounding box center [398, 240] width 369 height 31
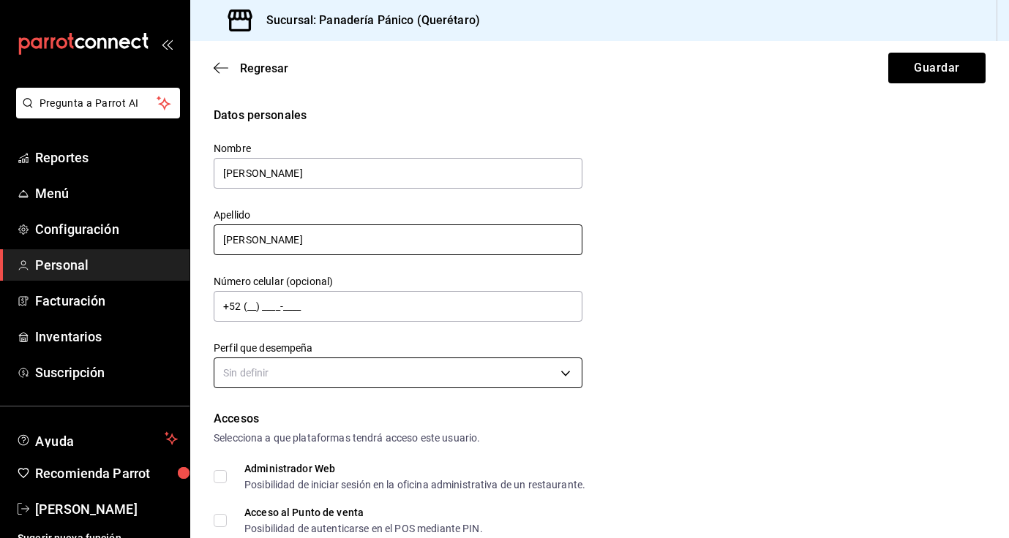
type input "Ramirez"
click at [378, 366] on body "Pregunta a Parrot AI Reportes Menú Configuración Personal Facturación Inventari…" at bounding box center [504, 269] width 1009 height 538
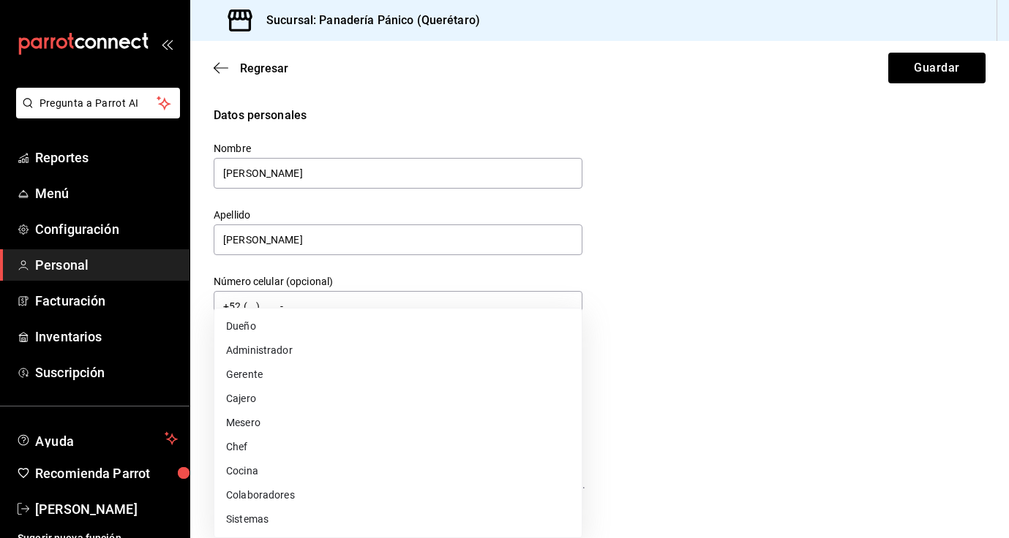
click at [293, 462] on li "Cocina" at bounding box center [397, 471] width 367 height 24
type input "KITCHEN"
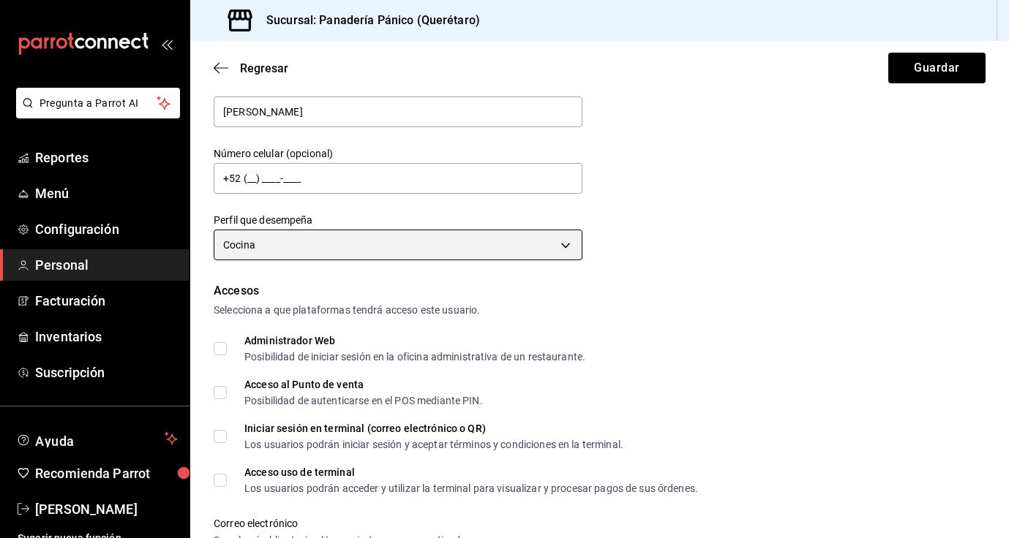
scroll to position [145, 0]
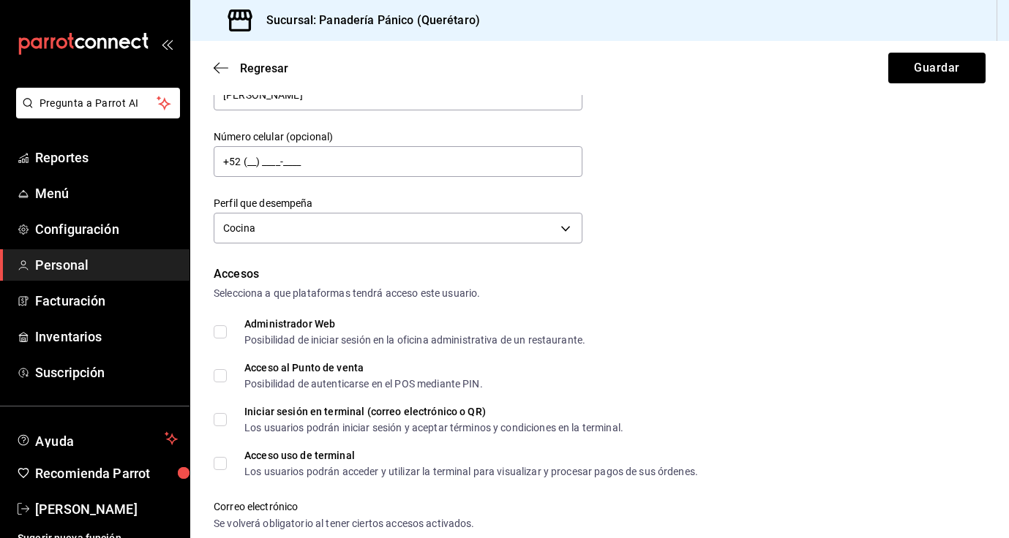
click at [225, 380] on input "Acceso al Punto de venta Posibilidad de autenticarse en el POS mediante PIN." at bounding box center [220, 375] width 13 height 13
checkbox input "true"
click at [219, 332] on input "Administrador Web Posibilidad de iniciar sesión en la oficina administrativa de…" at bounding box center [220, 332] width 13 height 13
checkbox input "true"
click at [224, 424] on input "Iniciar sesión en terminal (correo electrónico o QR) Los usuarios podrán inicia…" at bounding box center [220, 419] width 13 height 13
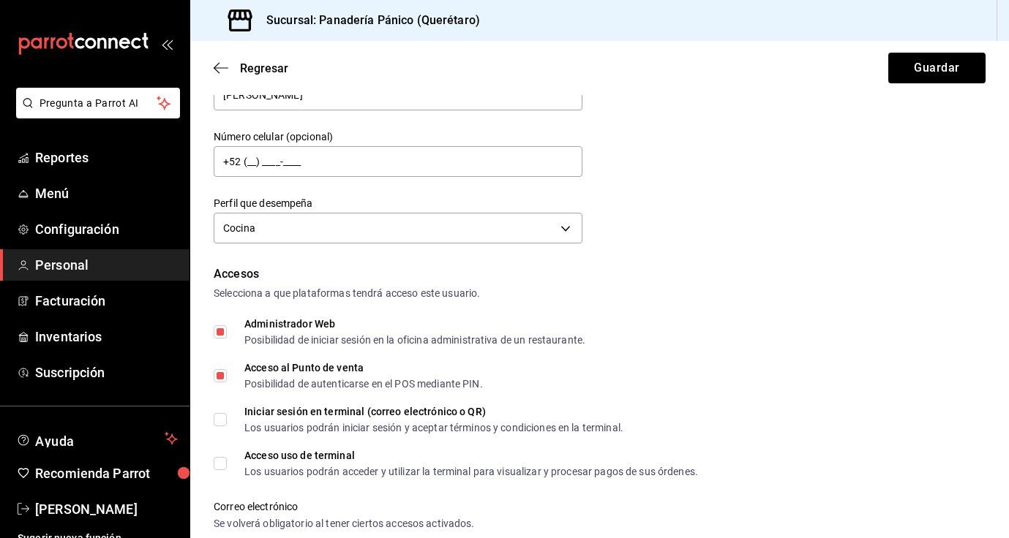
checkbox input "true"
click at [221, 465] on input "Acceso uso de terminal Los usuarios podrán acceder y utilizar la terminal para …" at bounding box center [220, 463] width 13 height 13
checkbox input "true"
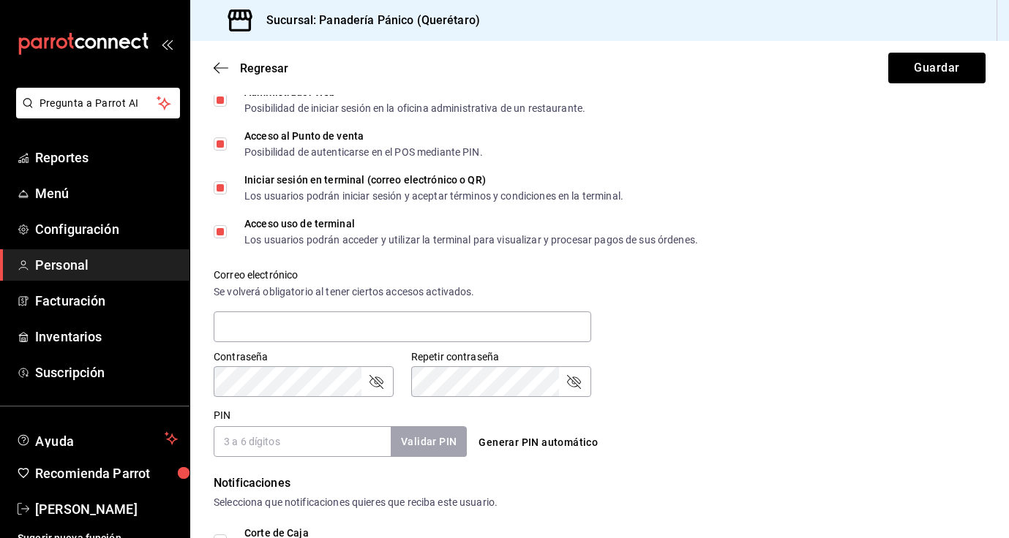
scroll to position [378, 0]
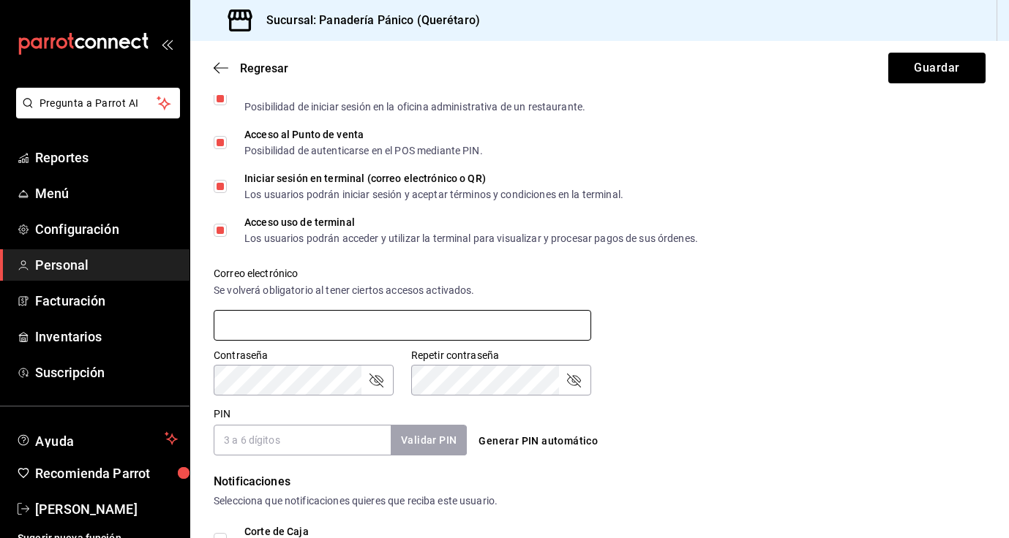
click at [282, 331] on input "text" at bounding box center [403, 325] width 378 height 31
type input "david.ramirez.carrillo@gmail.com"
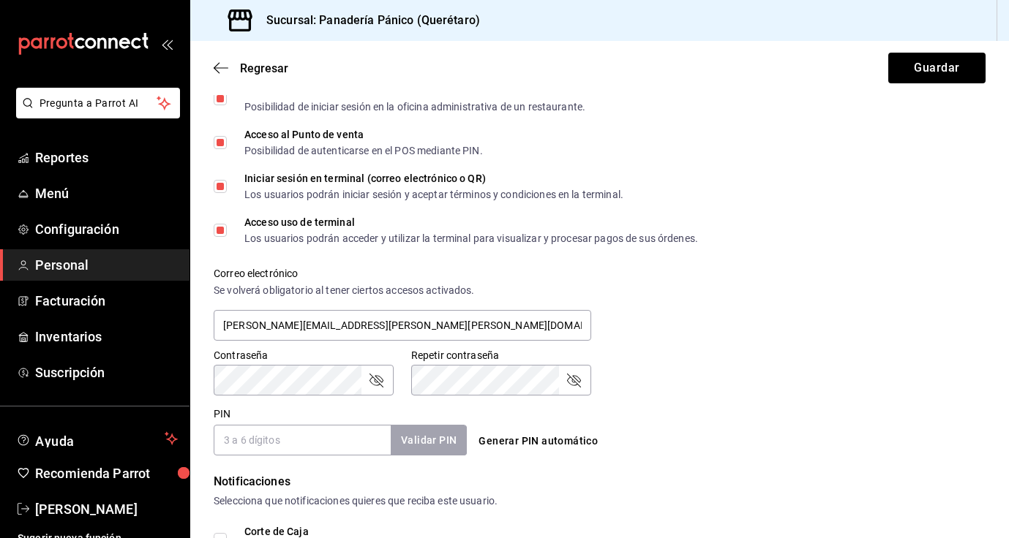
click at [380, 381] on icon "passwordField" at bounding box center [376, 381] width 14 height 14
click at [293, 435] on input "PIN" at bounding box center [302, 440] width 177 height 31
type input "2603"
click at [411, 446] on button "Validar PIN" at bounding box center [428, 440] width 78 height 31
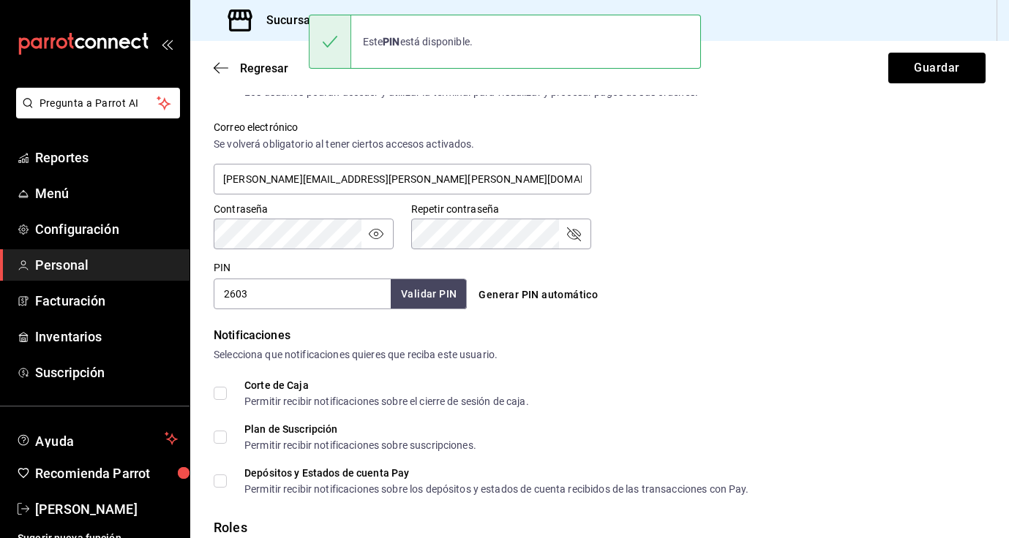
scroll to position [631, 0]
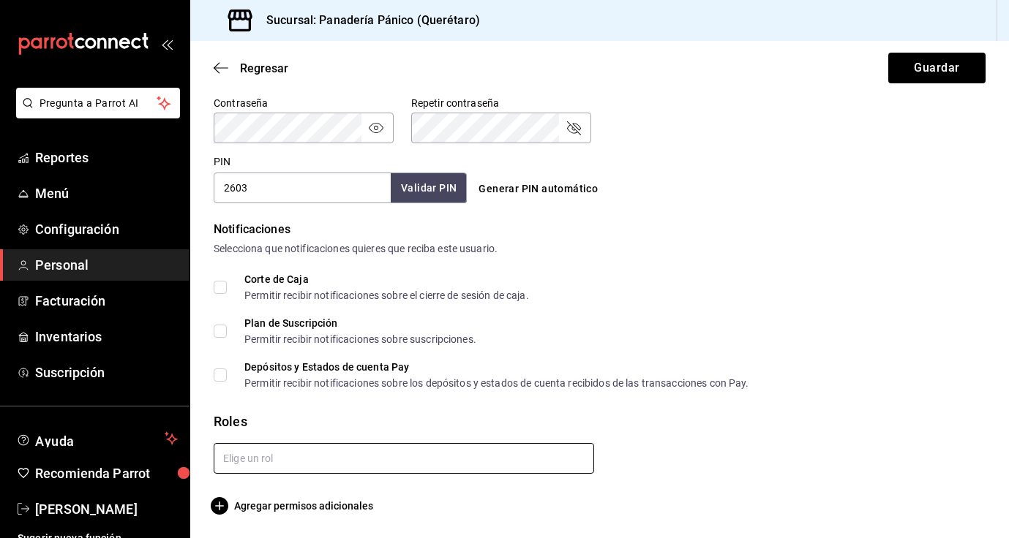
click at [315, 459] on input "text" at bounding box center [404, 458] width 380 height 31
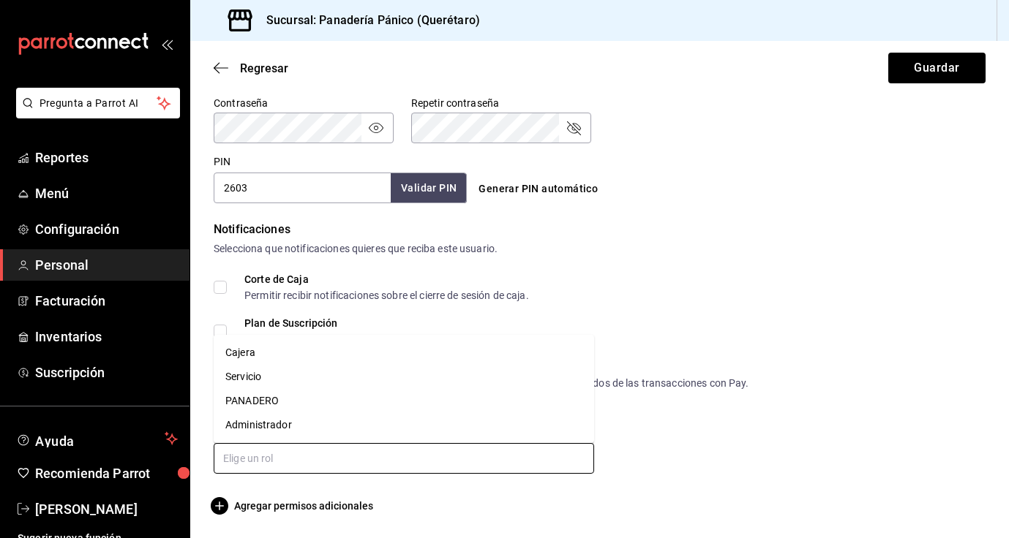
click at [288, 378] on li "Servicio" at bounding box center [404, 377] width 380 height 24
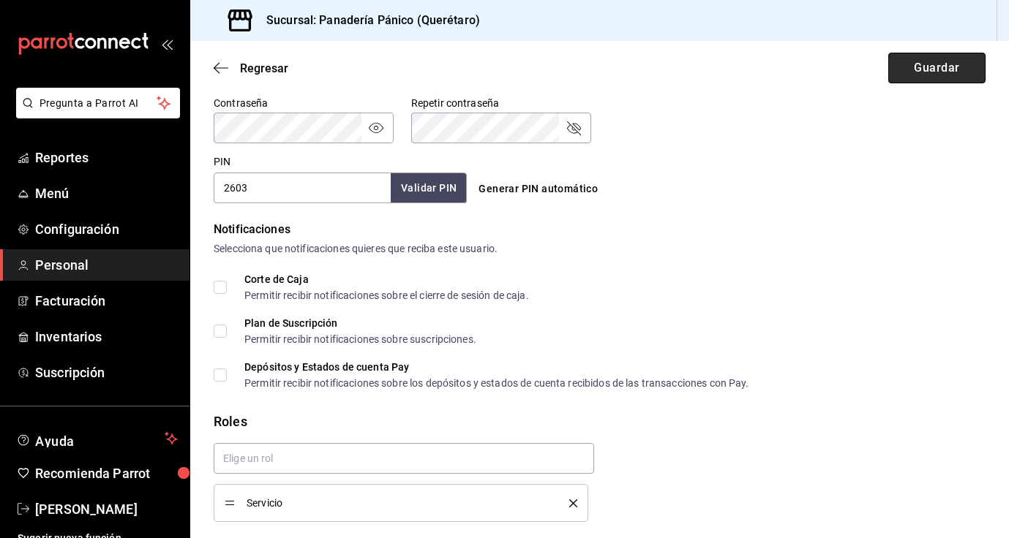
click at [950, 79] on button "Guardar" at bounding box center [936, 68] width 97 height 31
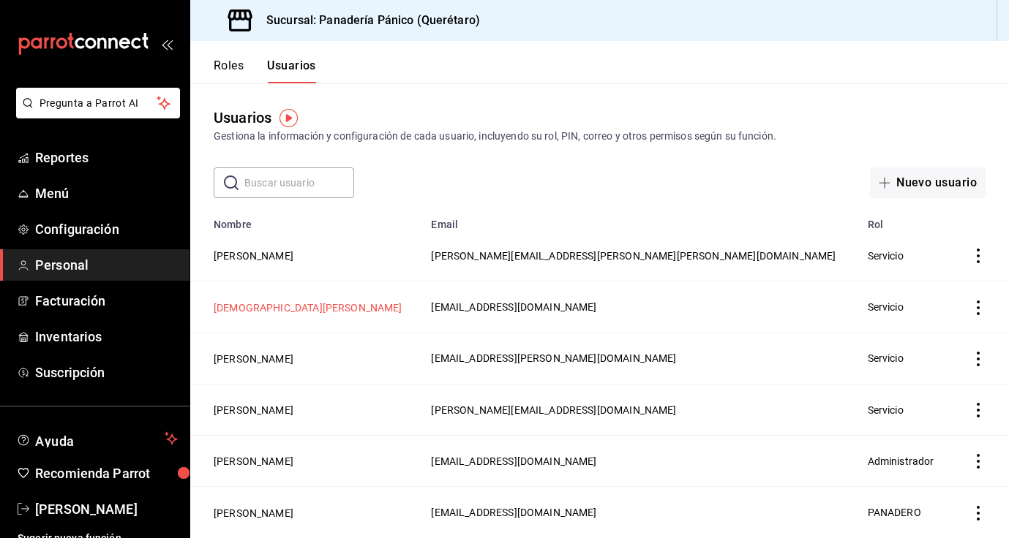
click at [272, 307] on button "Jesus Monroy" at bounding box center [308, 308] width 189 height 15
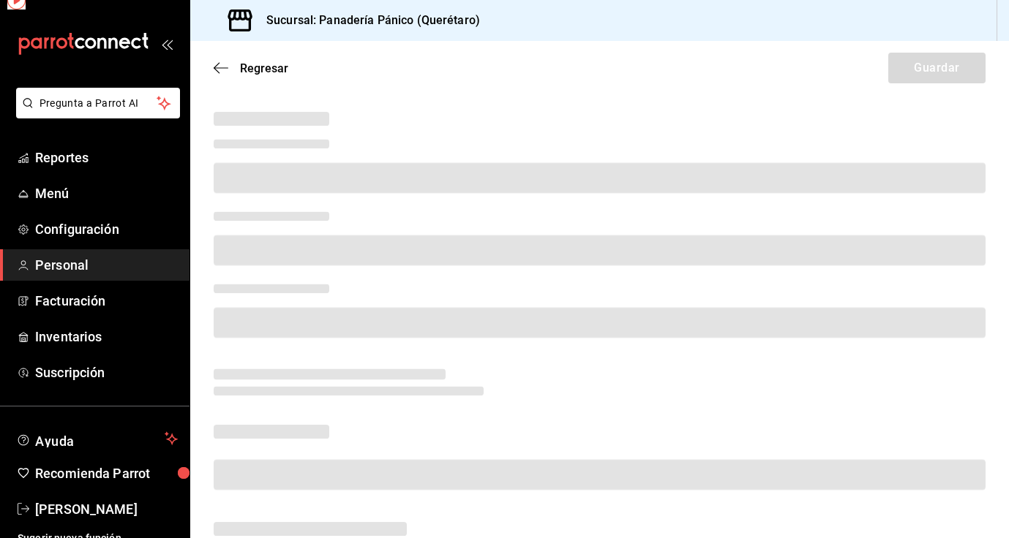
click at [272, 307] on div at bounding box center [597, 311] width 778 height 72
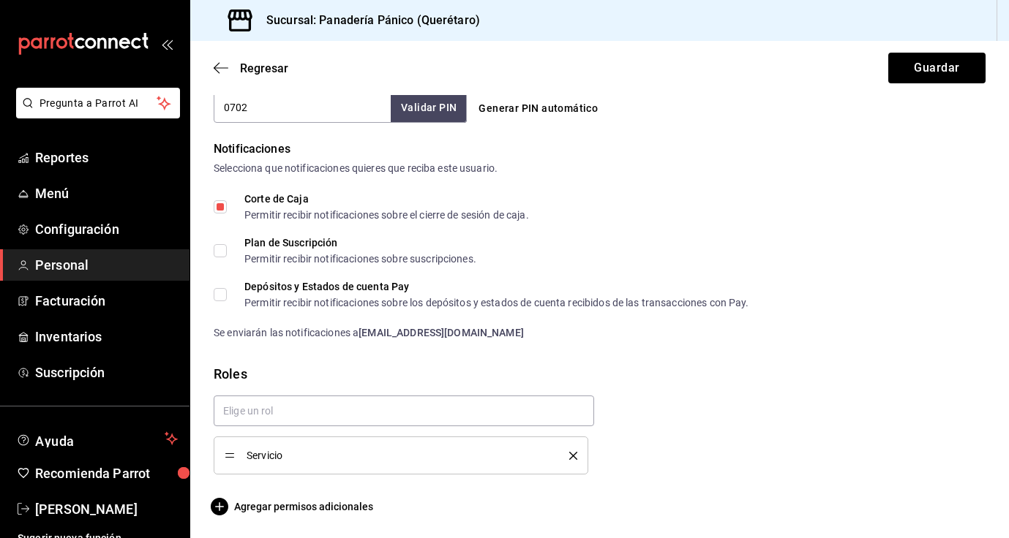
scroll to position [712, 0]
click at [221, 209] on input "Corte de Caja Permitir recibir notificaciones sobre el cierre de sesión de caja." at bounding box center [220, 206] width 13 height 13
checkbox input "false"
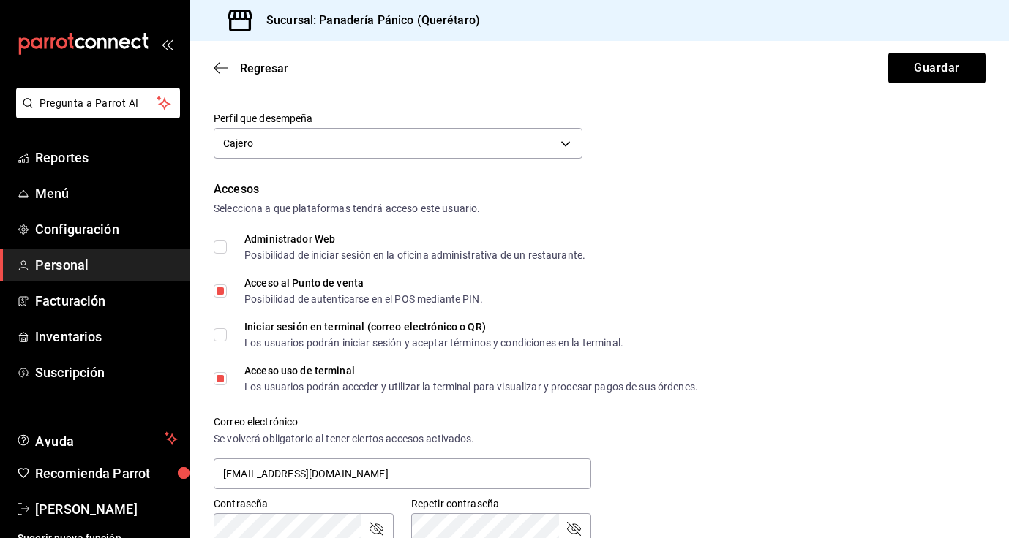
scroll to position [235, 0]
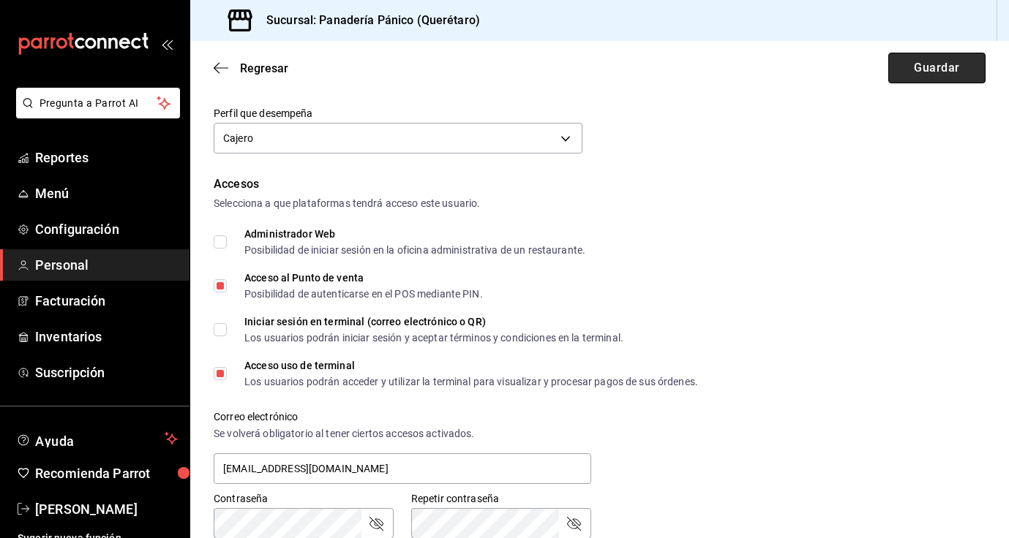
click at [903, 71] on button "Guardar" at bounding box center [936, 68] width 97 height 31
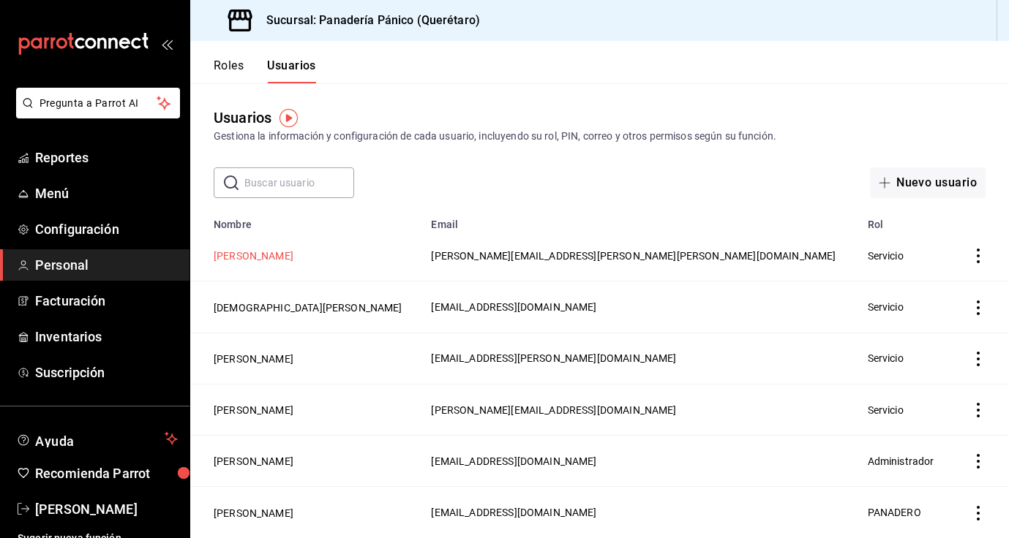
click at [253, 255] on button "David Ramirez" at bounding box center [254, 256] width 80 height 15
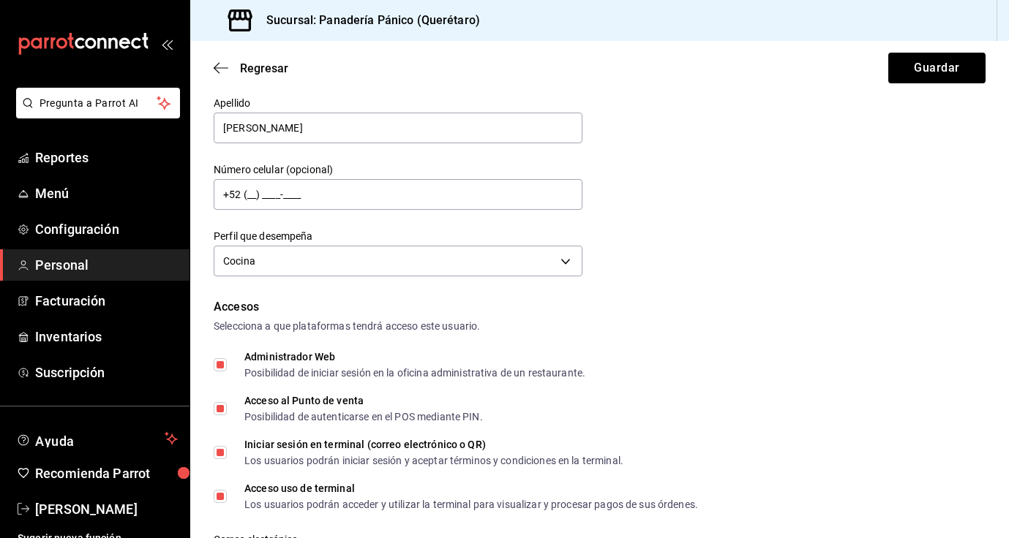
scroll to position [119, 0]
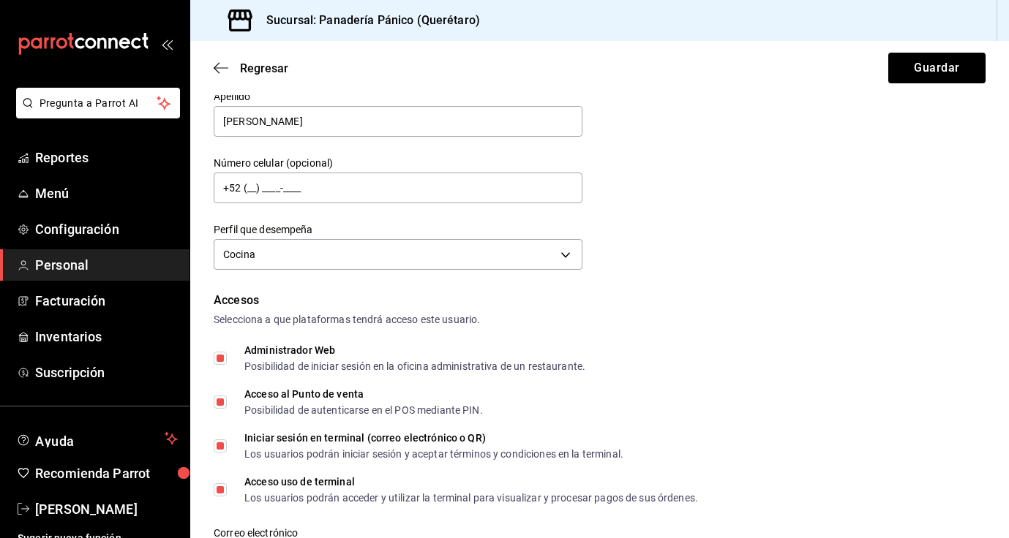
click at [219, 353] on input "Administrador Web Posibilidad de iniciar sesión en la oficina administrativa de…" at bounding box center [220, 358] width 13 height 13
checkbox input "false"
click at [225, 444] on input "Iniciar sesión en terminal (correo electrónico o QR) Los usuarios podrán inicia…" at bounding box center [220, 446] width 13 height 13
checkbox input "false"
click at [218, 494] on input "Acceso uso de terminal Los usuarios podrán acceder y utilizar la terminal para …" at bounding box center [220, 490] width 13 height 13
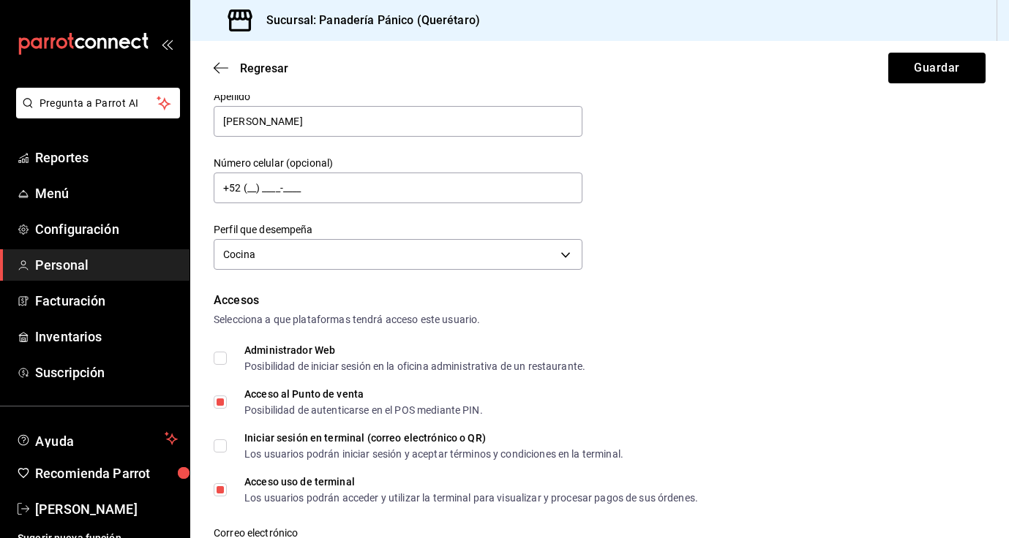
checkbox input "false"
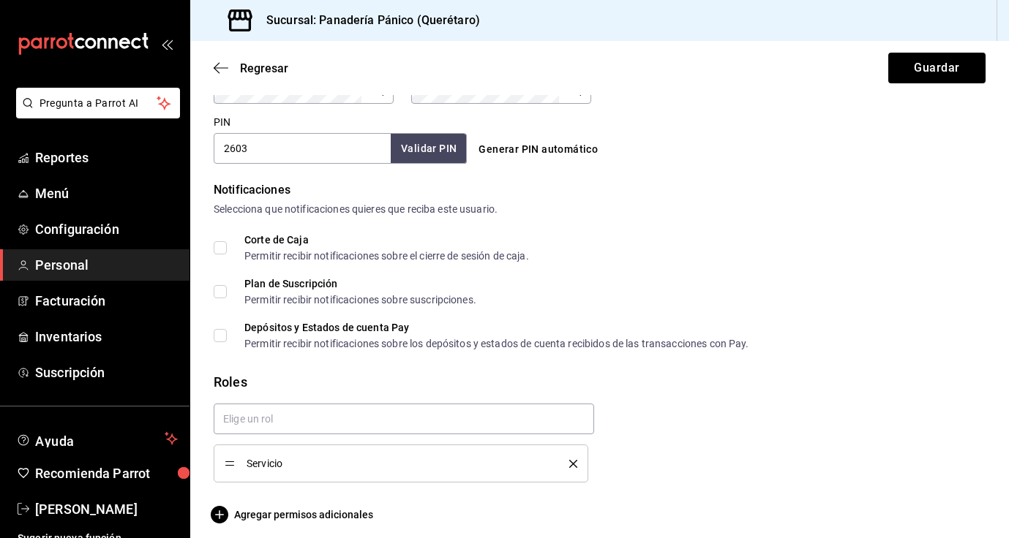
scroll to position [679, 0]
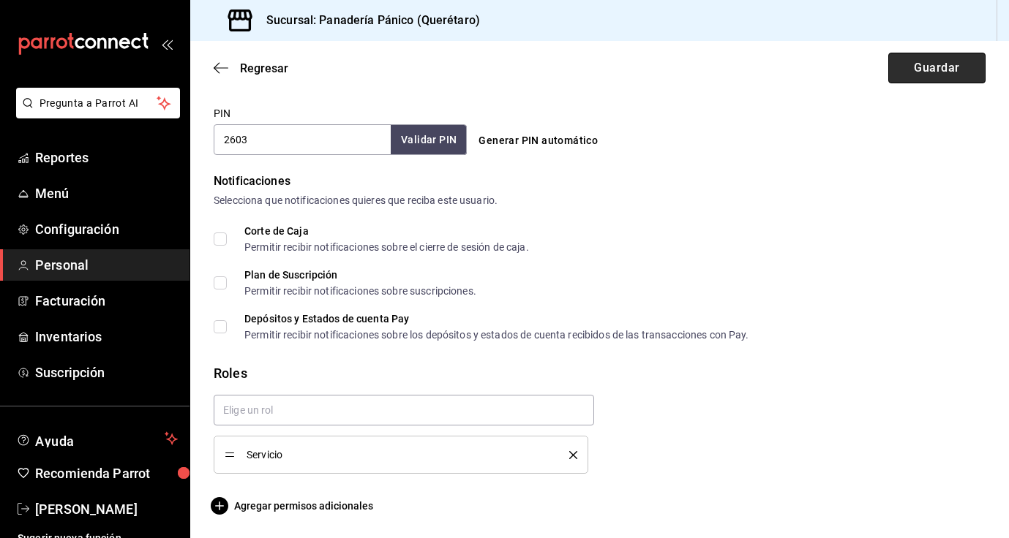
click at [920, 64] on button "Guardar" at bounding box center [936, 68] width 97 height 31
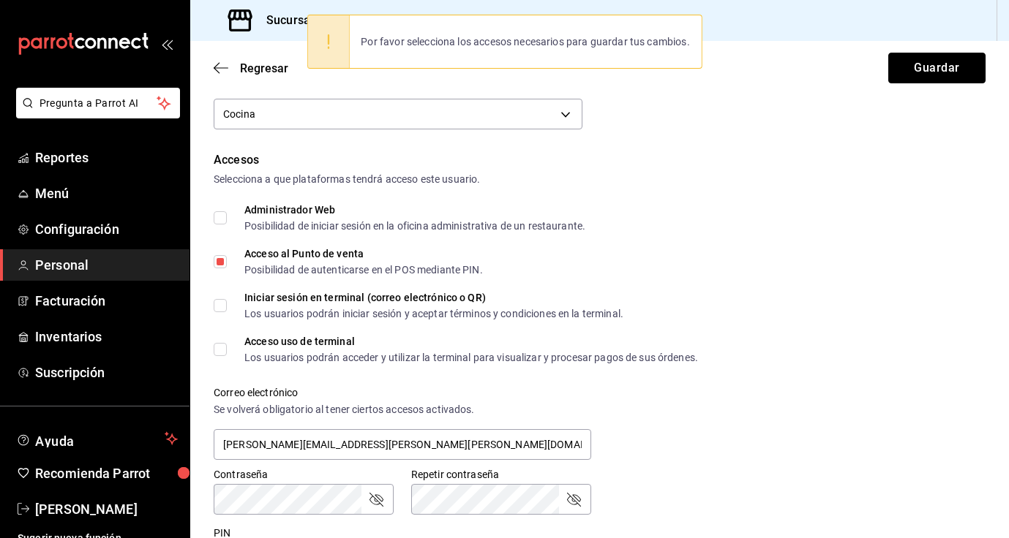
scroll to position [252, 0]
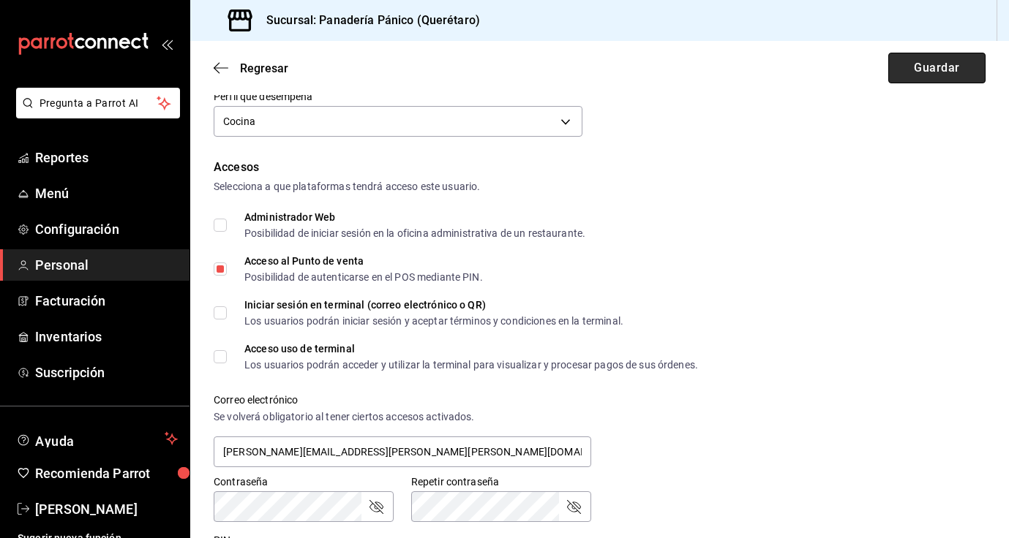
click at [915, 67] on button "Guardar" at bounding box center [936, 68] width 97 height 31
click at [221, 233] on label "Administrador Web Posibilidad de iniciar sesión en la oficina administrativa de…" at bounding box center [400, 225] width 372 height 26
click at [221, 232] on input "Administrador Web Posibilidad de iniciar sesión en la oficina administrativa de…" at bounding box center [220, 225] width 13 height 13
checkbox input "true"
click at [944, 73] on button "Guardar" at bounding box center [936, 68] width 97 height 31
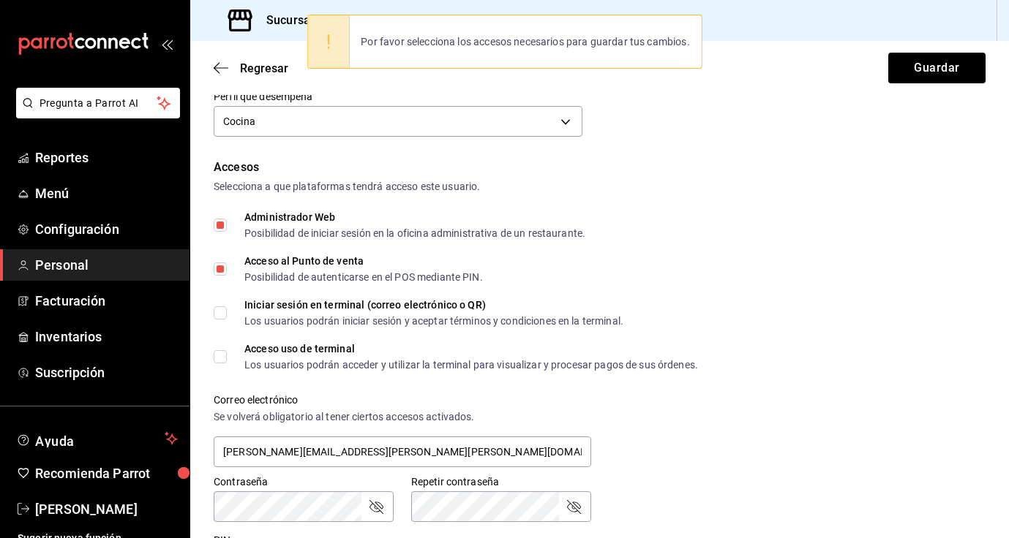
click at [221, 315] on input "Iniciar sesión en terminal (correo electrónico o QR) Los usuarios podrán inicia…" at bounding box center [220, 313] width 13 height 13
checkbox input "true"
click at [225, 357] on input "Acceso uso de terminal Los usuarios podrán acceder y utilizar la terminal para …" at bounding box center [220, 356] width 13 height 13
checkbox input "true"
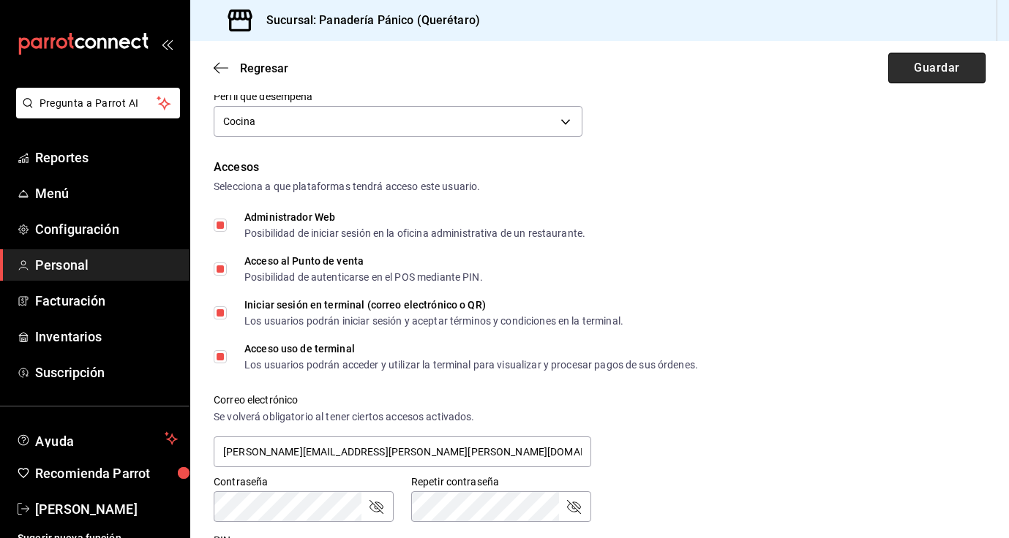
click at [966, 75] on button "Guardar" at bounding box center [936, 68] width 97 height 31
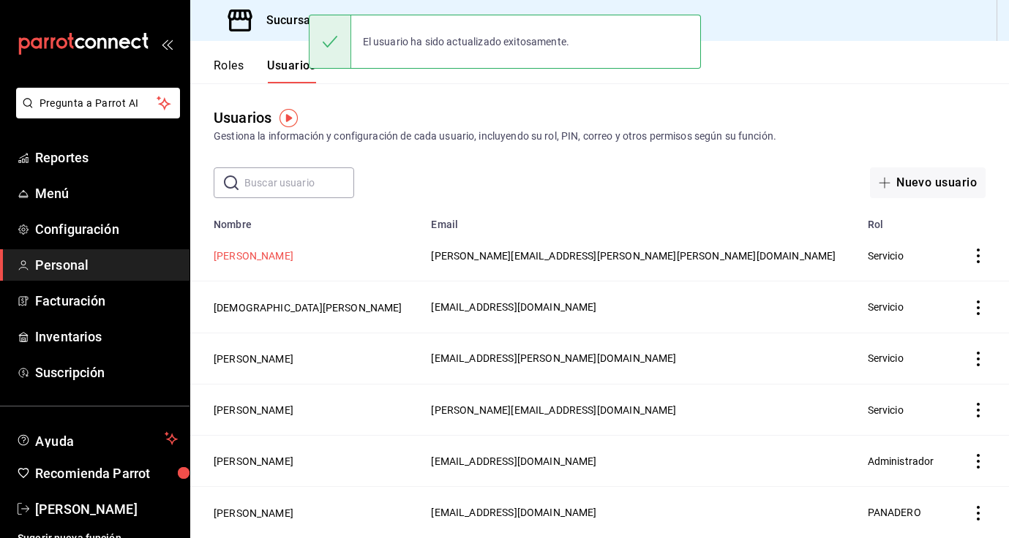
click at [267, 258] on button "David Ramirez" at bounding box center [254, 256] width 80 height 15
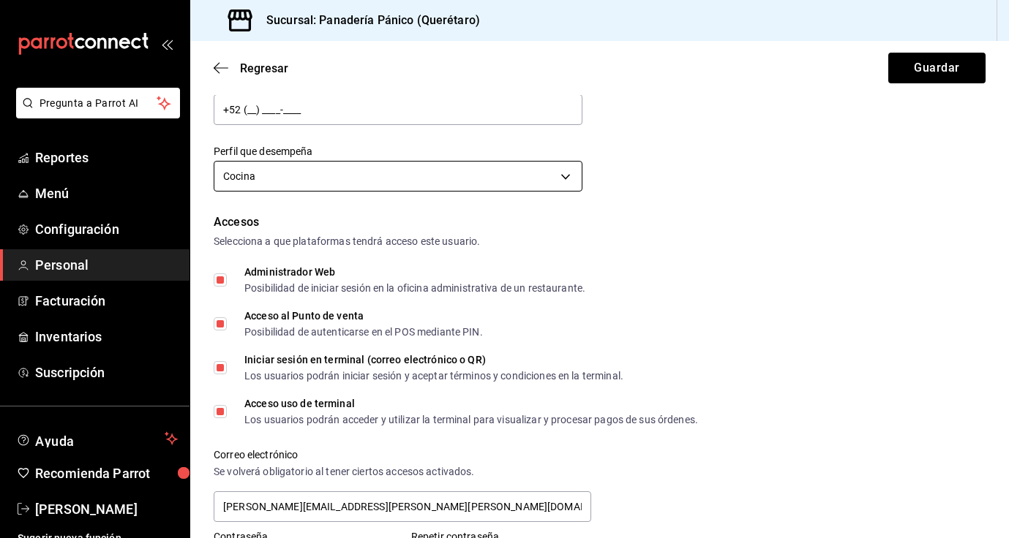
scroll to position [214, 0]
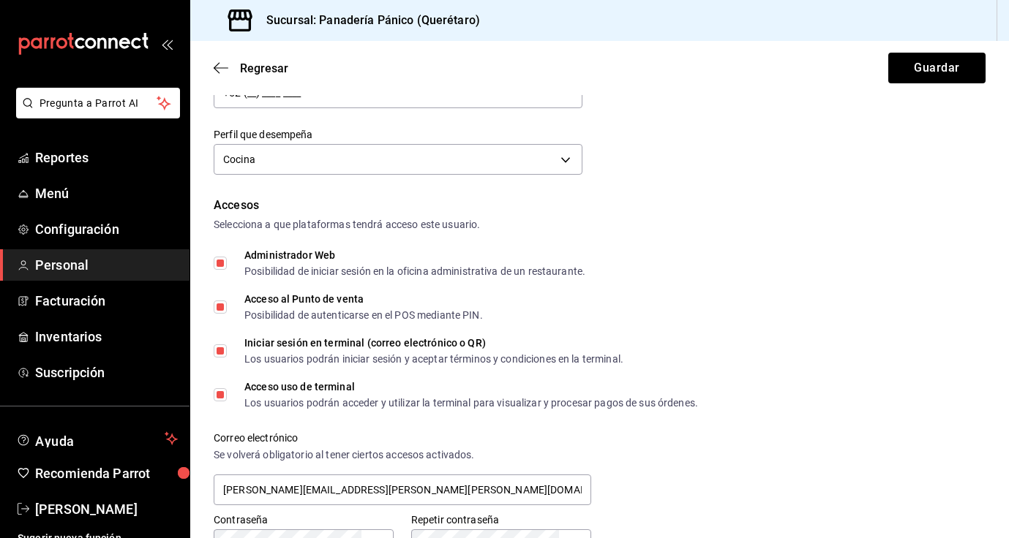
click at [218, 261] on input "Administrador Web Posibilidad de iniciar sesión en la oficina administrativa de…" at bounding box center [220, 263] width 13 height 13
checkbox input "false"
click at [222, 357] on input "Iniciar sesión en terminal (correo electrónico o QR) Los usuarios podrán inicia…" at bounding box center [220, 351] width 13 height 13
checkbox input "false"
click at [221, 399] on input "Acceso uso de terminal Los usuarios podrán acceder y utilizar la terminal para …" at bounding box center [220, 394] width 13 height 13
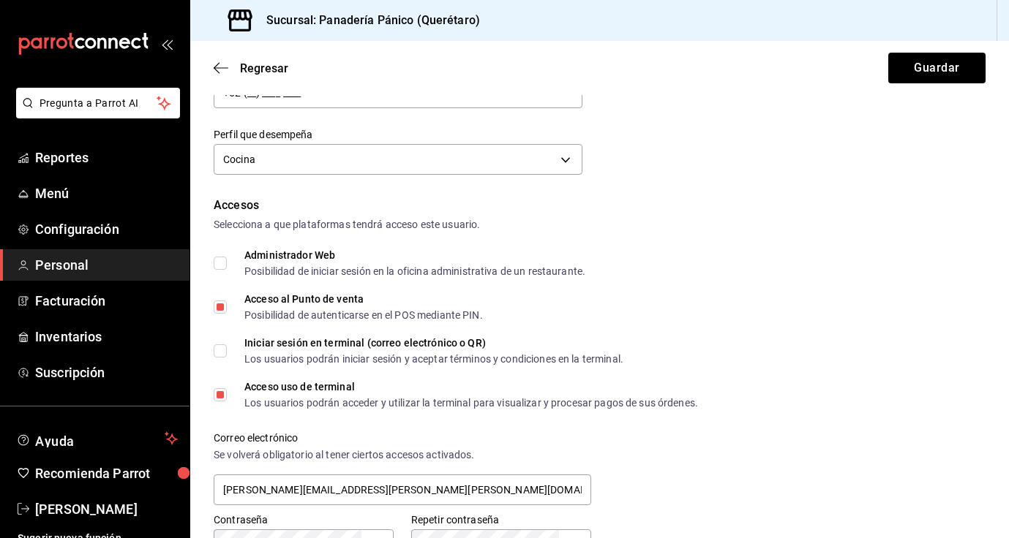
checkbox input "false"
click at [901, 75] on button "Guardar" at bounding box center [936, 68] width 97 height 31
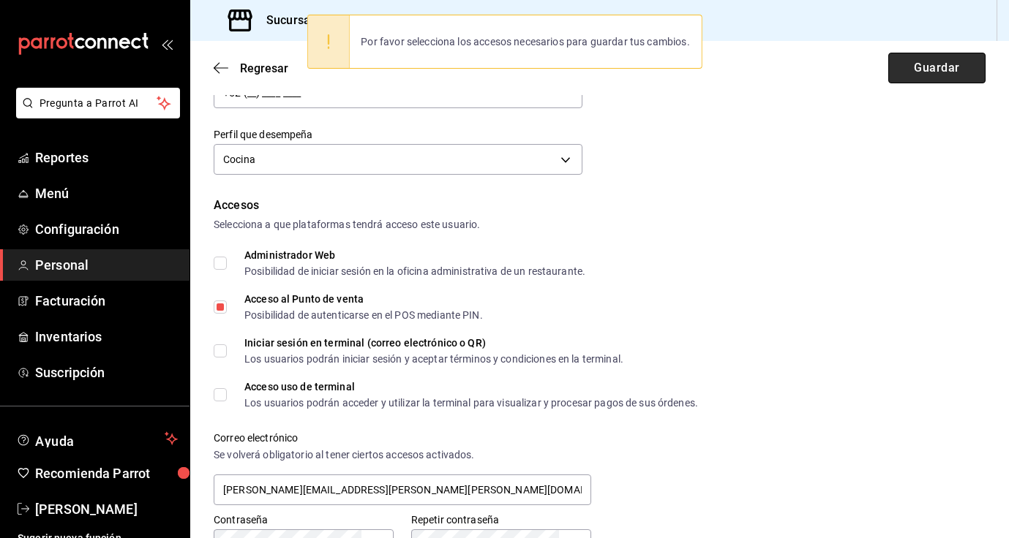
click at [901, 75] on button "Guardar" at bounding box center [936, 68] width 97 height 31
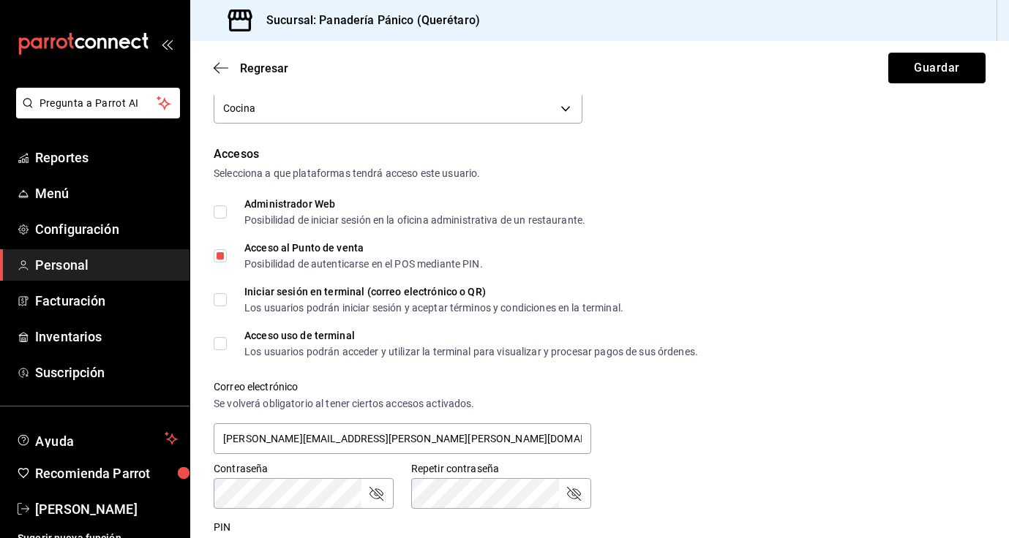
scroll to position [266, 0]
click at [220, 214] on input "Administrador Web Posibilidad de iniciar sesión en la oficina administrativa de…" at bounding box center [220, 210] width 13 height 13
click at [222, 217] on input "Administrador Web Posibilidad de iniciar sesión en la oficina administrativa de…" at bounding box center [220, 210] width 13 height 13
checkbox input "false"
click at [225, 340] on input "Acceso uso de terminal Los usuarios podrán acceder y utilizar la terminal para …" at bounding box center [220, 342] width 13 height 13
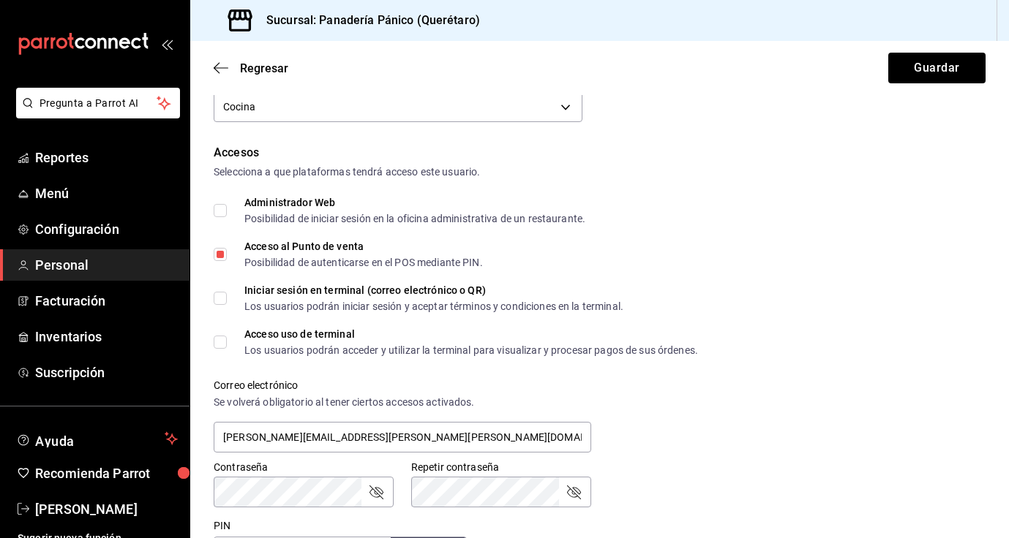
checkbox input "true"
click at [917, 78] on button "Guardar" at bounding box center [936, 68] width 97 height 31
checkbox input "true"
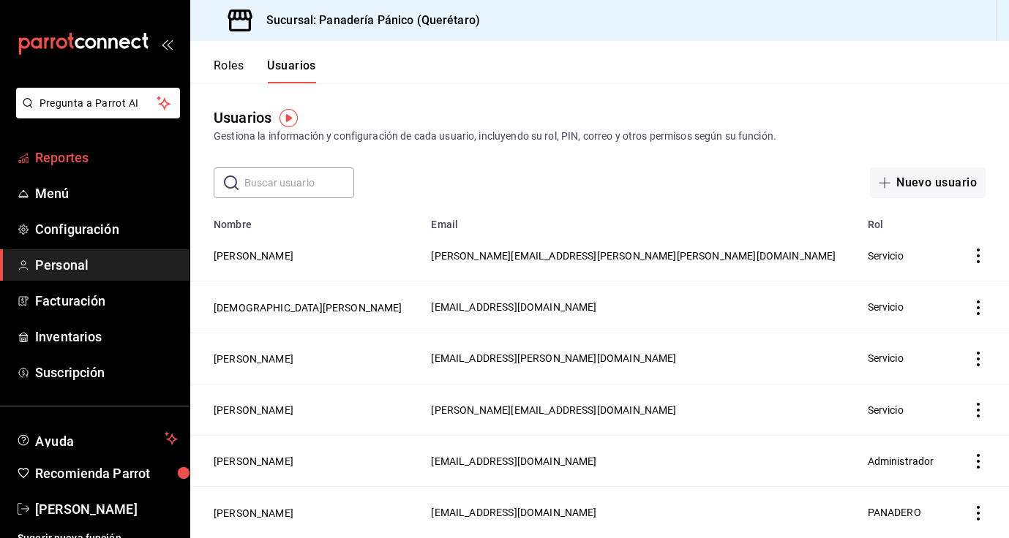
click at [89, 163] on span "Reportes" at bounding box center [106, 158] width 143 height 20
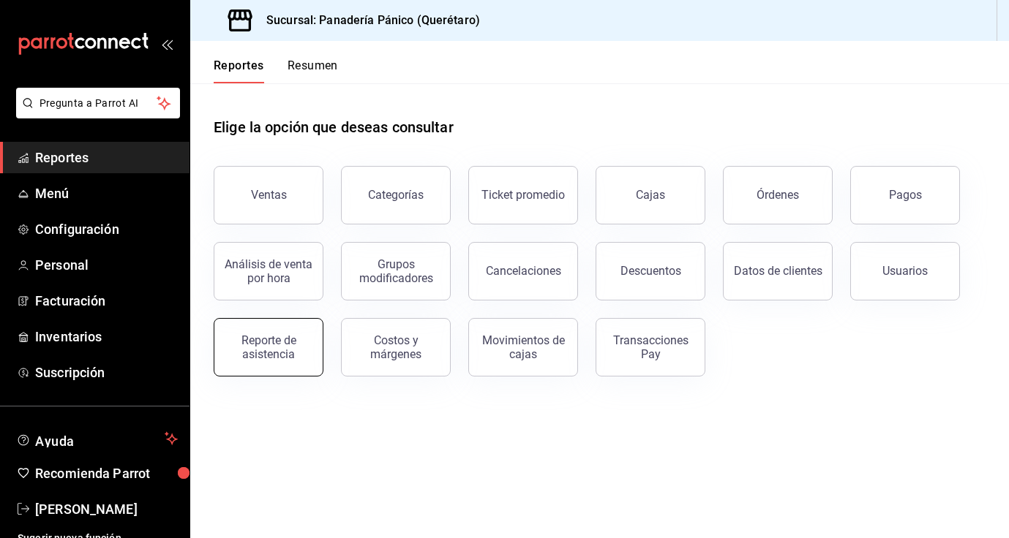
click at [296, 368] on button "Reporte de asistencia" at bounding box center [269, 347] width 110 height 59
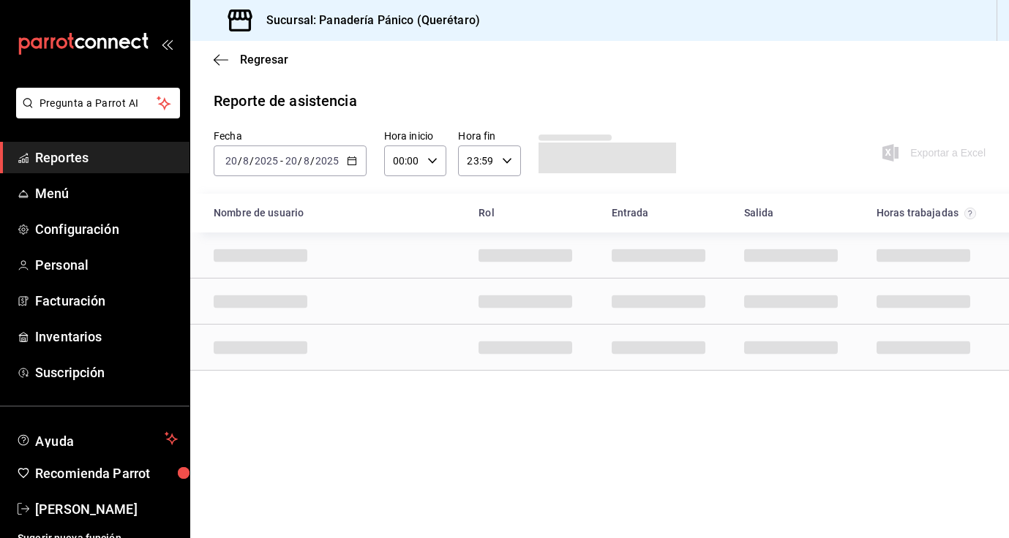
click at [350, 163] on icon "button" at bounding box center [352, 161] width 10 height 10
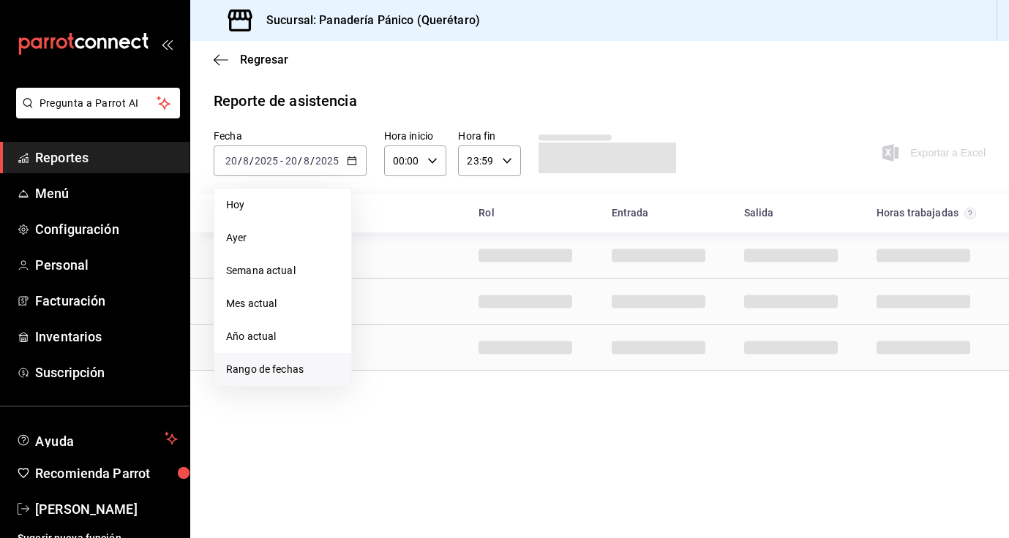
click at [304, 361] on li "Rango de fechas" at bounding box center [282, 369] width 137 height 33
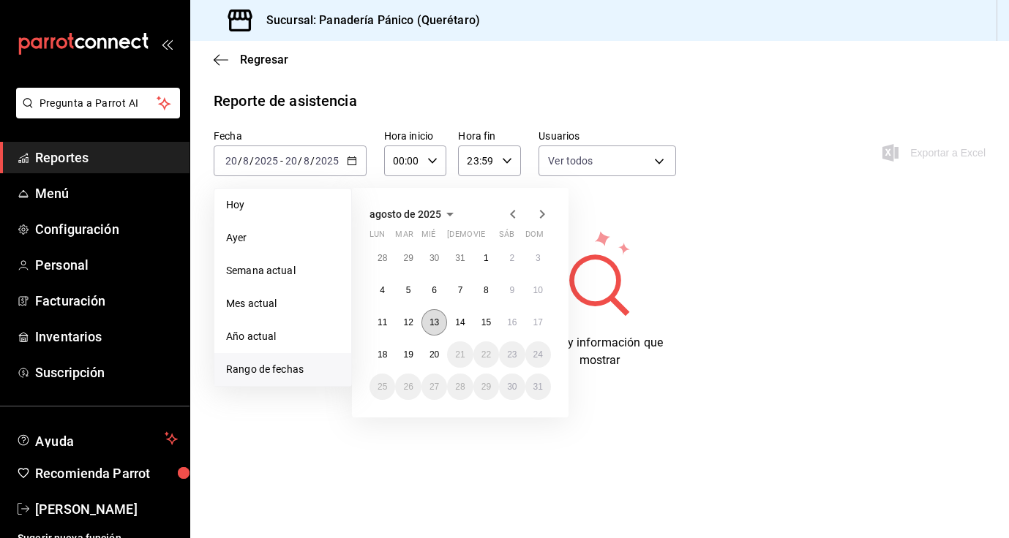
click at [431, 325] on abbr "13" at bounding box center [434, 323] width 10 height 10
click at [410, 359] on button "19" at bounding box center [408, 355] width 26 height 26
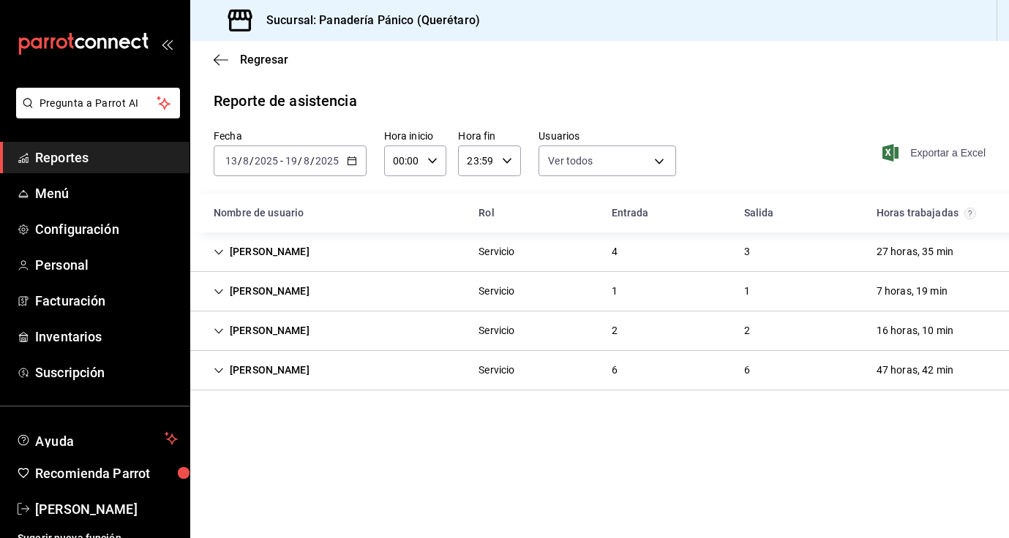
click at [943, 151] on span "Exportar a Excel" at bounding box center [935, 153] width 100 height 18
click at [78, 509] on span "Nancy niembro" at bounding box center [106, 510] width 143 height 20
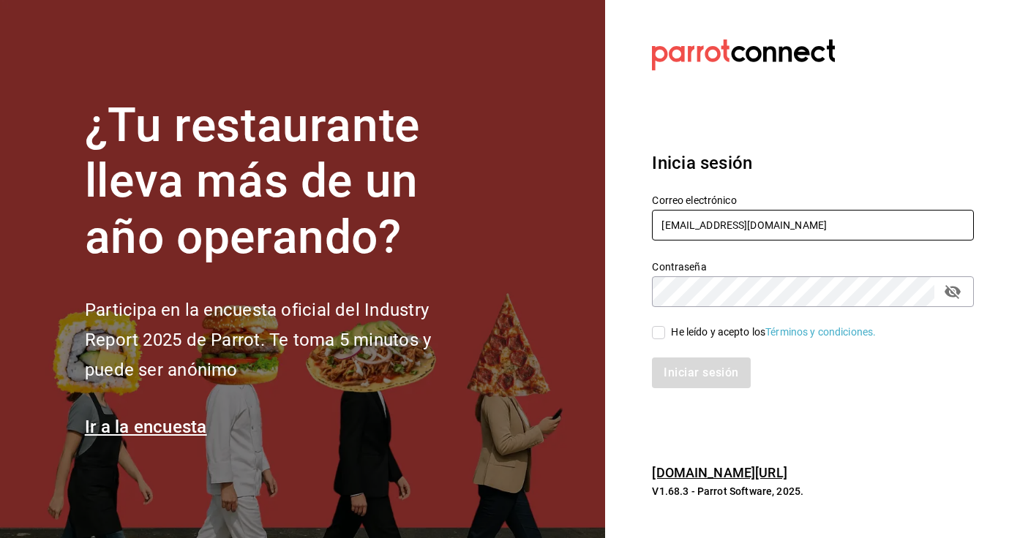
click at [728, 230] on input "[EMAIL_ADDRESS][DOMAIN_NAME]" at bounding box center [813, 225] width 322 height 31
type input "[EMAIL_ADDRESS][DOMAIN_NAME]"
click at [665, 336] on span "He leído y acepto los Términos y condiciones." at bounding box center [770, 332] width 211 height 15
click at [665, 336] on input "He leído y acepto los Términos y condiciones." at bounding box center [658, 332] width 13 height 13
checkbox input "true"
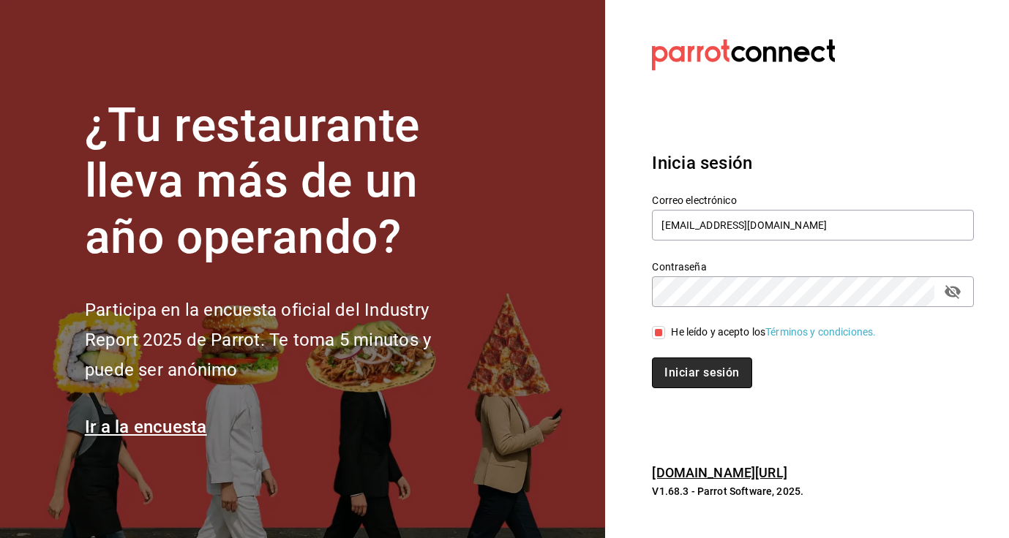
click at [686, 370] on button "Iniciar sesión" at bounding box center [701, 373] width 99 height 31
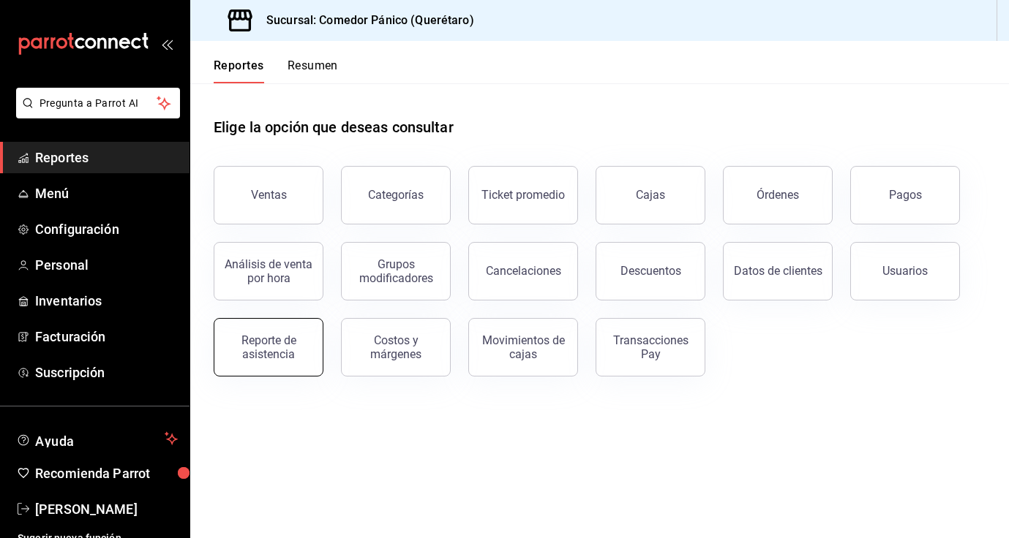
click at [299, 336] on div "Reporte de asistencia" at bounding box center [268, 348] width 91 height 28
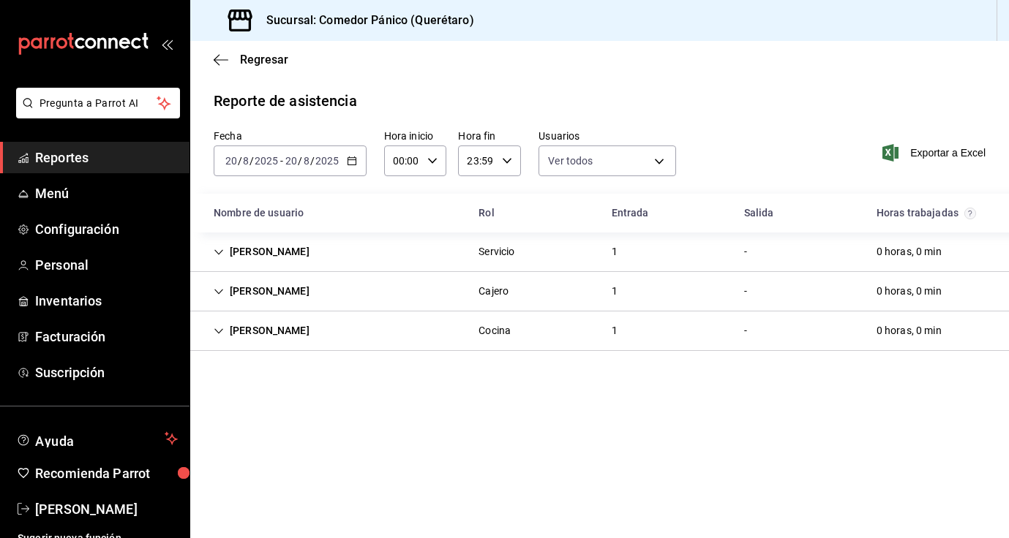
click at [350, 163] on icon "button" at bounding box center [352, 161] width 10 height 10
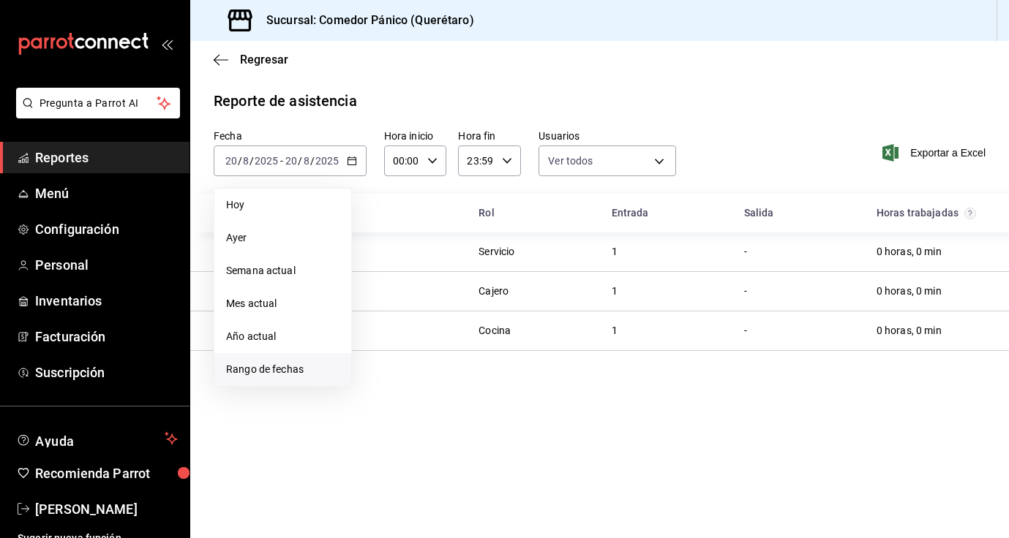
click at [288, 373] on span "Rango de fechas" at bounding box center [282, 369] width 113 height 15
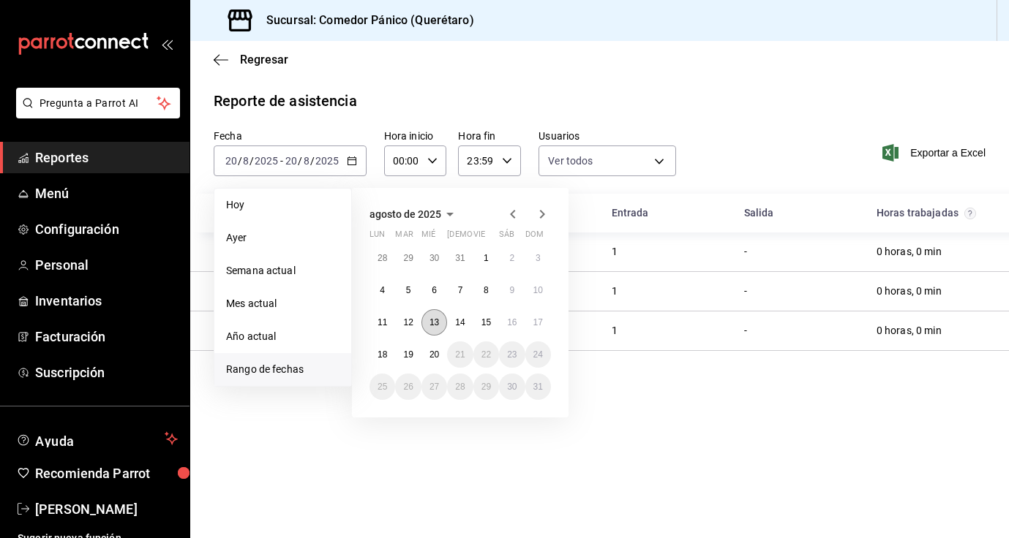
click at [435, 325] on abbr "13" at bounding box center [434, 323] width 10 height 10
click at [410, 353] on abbr "19" at bounding box center [408, 355] width 10 height 10
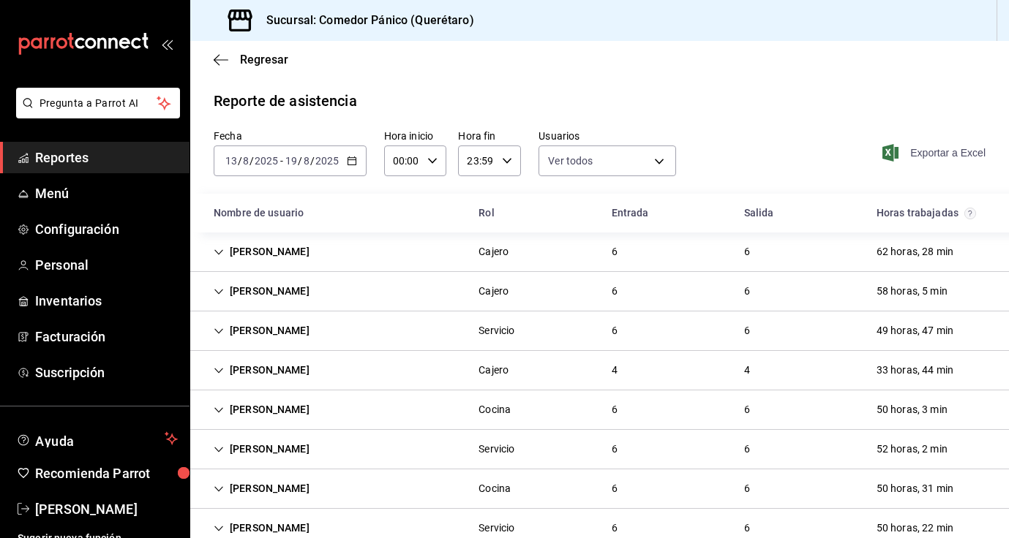
click at [904, 151] on span "Exportar a Excel" at bounding box center [935, 153] width 100 height 18
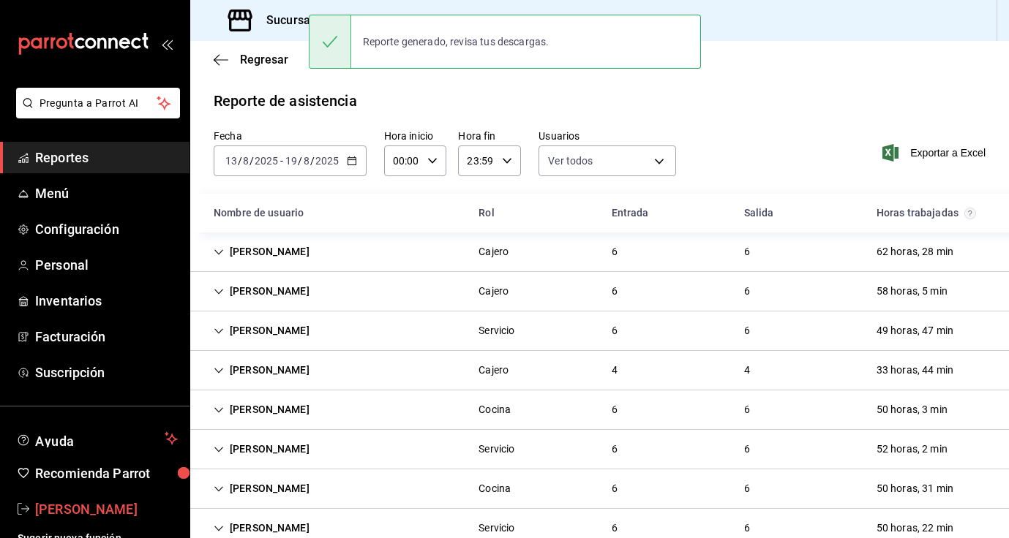
click at [102, 508] on span "Nancy niembro" at bounding box center [106, 510] width 143 height 20
